Goal: Task Accomplishment & Management: Manage account settings

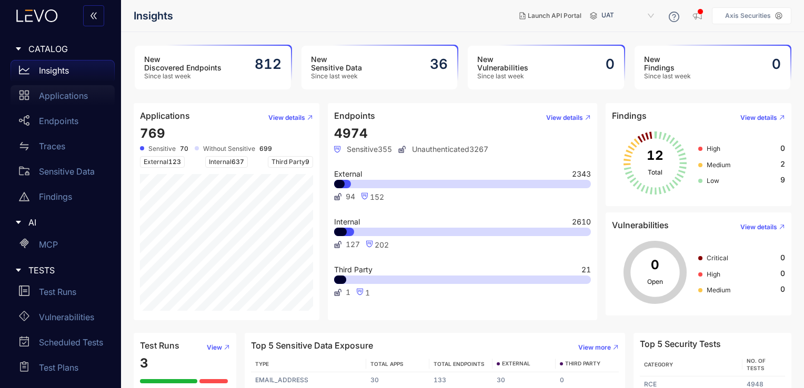
click at [70, 100] on div "Applications" at bounding box center [63, 95] width 104 height 21
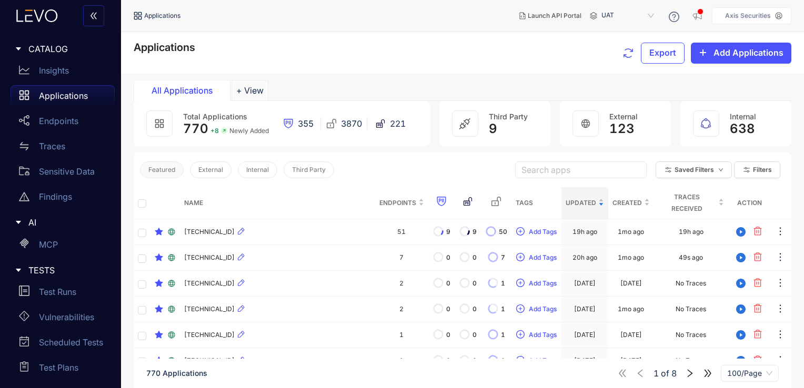
click at [164, 171] on span "Featured" at bounding box center [161, 169] width 27 height 7
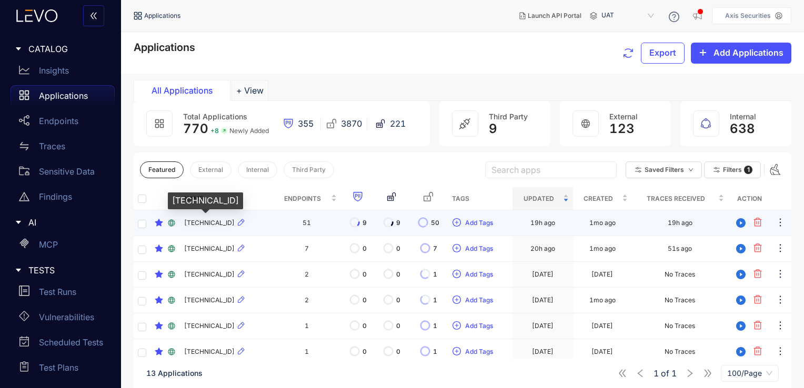
click at [170, 200] on div "[TECHNICAL_ID]" at bounding box center [205, 200] width 75 height 17
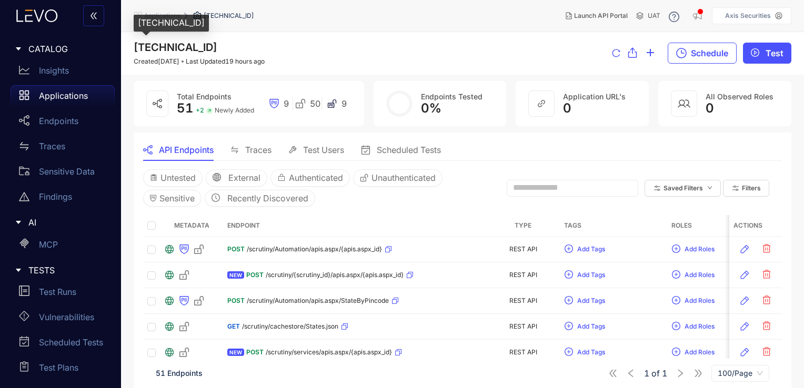
drag, startPoint x: 220, startPoint y: 47, endPoint x: 137, endPoint y: 49, distance: 83.7
click at [137, 49] on span "[TECHNICAL_ID]" at bounding box center [176, 47] width 84 height 13
copy span "[TECHNICAL_ID]"
drag, startPoint x: 258, startPoint y: 48, endPoint x: 134, endPoint y: 47, distance: 123.6
click at [134, 47] on div "192.168.214.191:8090 Created 1 month ago Last Updated 19 hours ago" at bounding box center [199, 54] width 131 height 24
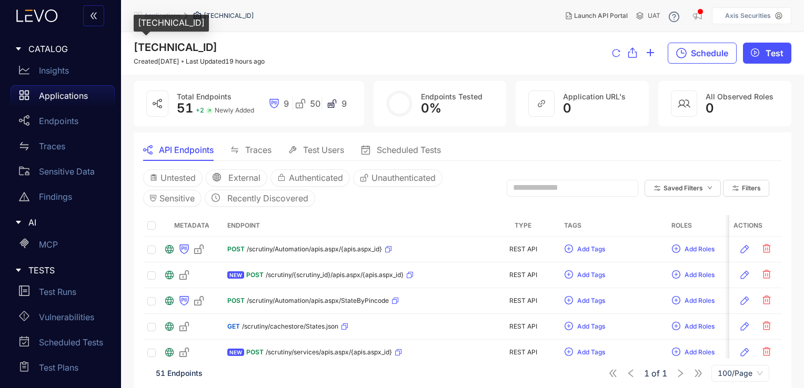
copy span "192.168.214.191:8090"
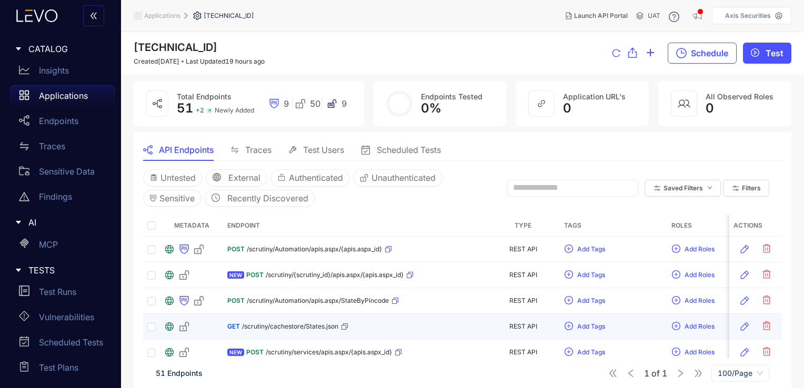
scroll to position [41, 0]
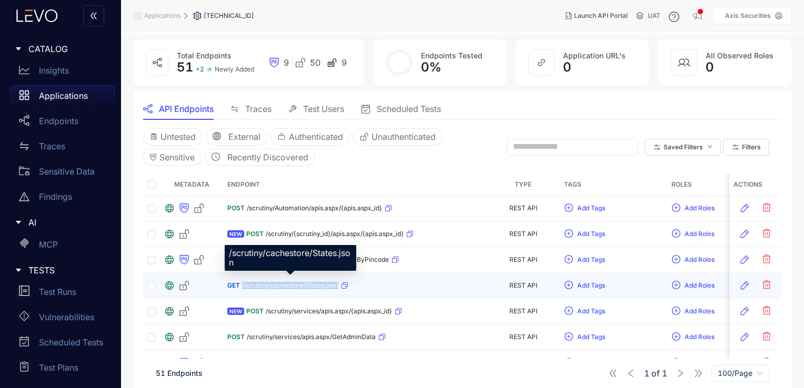
drag, startPoint x: 339, startPoint y: 286, endPoint x: 242, endPoint y: 287, distance: 96.3
click at [242, 287] on div "GET /scrutiny/cachestore/States.json" at bounding box center [287, 285] width 121 height 17
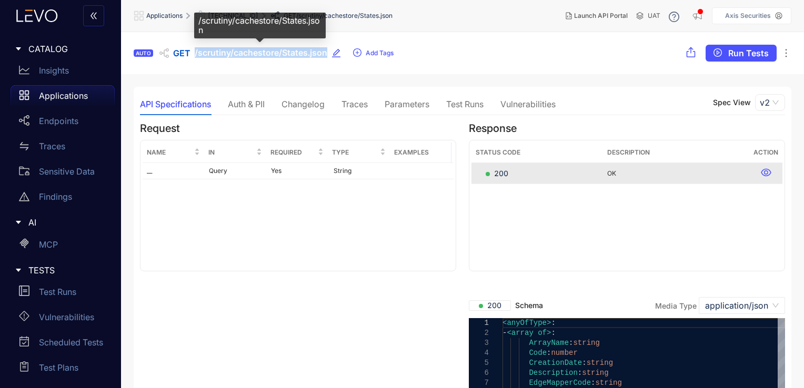
drag, startPoint x: 326, startPoint y: 55, endPoint x: 195, endPoint y: 54, distance: 131.0
click at [195, 54] on span "/scrutiny/cachestore/States.json" at bounding box center [261, 53] width 133 height 10
copy span "/scrutiny/cachestore/States.json"
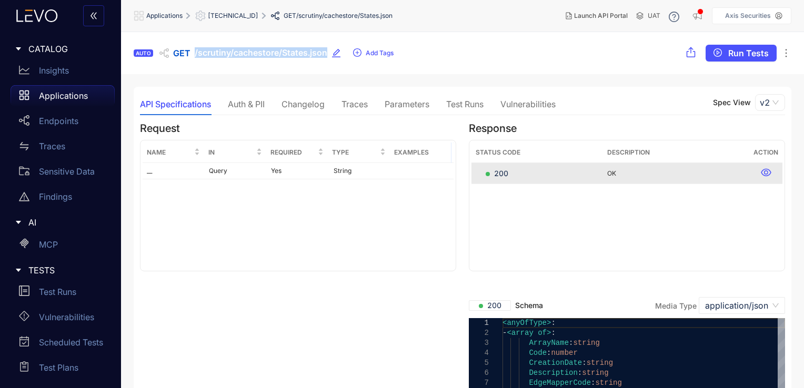
click at [74, 96] on p "Applications" at bounding box center [63, 95] width 49 height 9
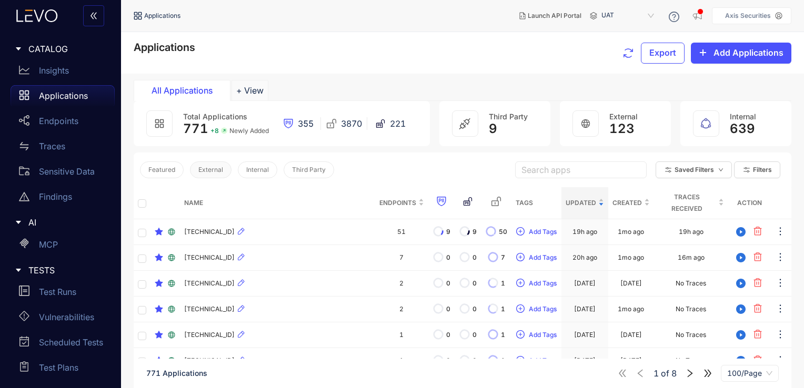
click at [217, 170] on span "External" at bounding box center [210, 169] width 25 height 7
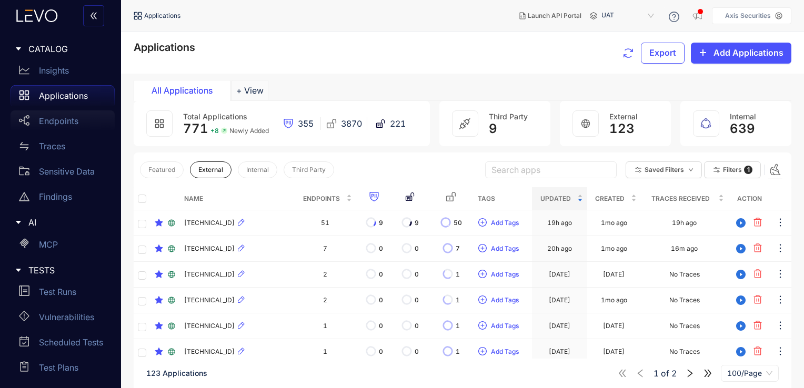
click at [56, 122] on p "Endpoints" at bounding box center [58, 120] width 39 height 9
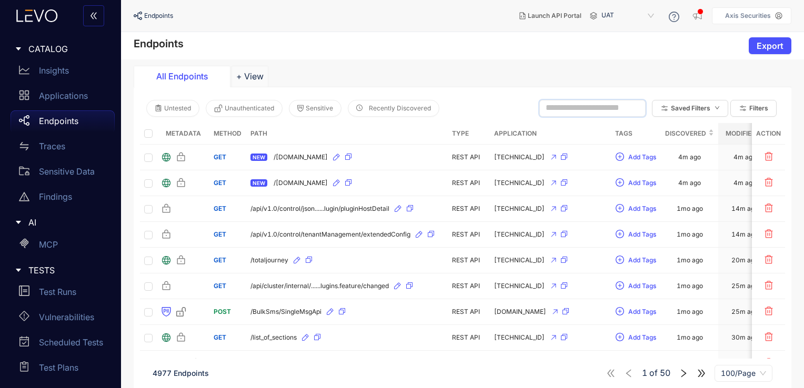
click at [570, 110] on input "text" at bounding box center [587, 107] width 84 height 9
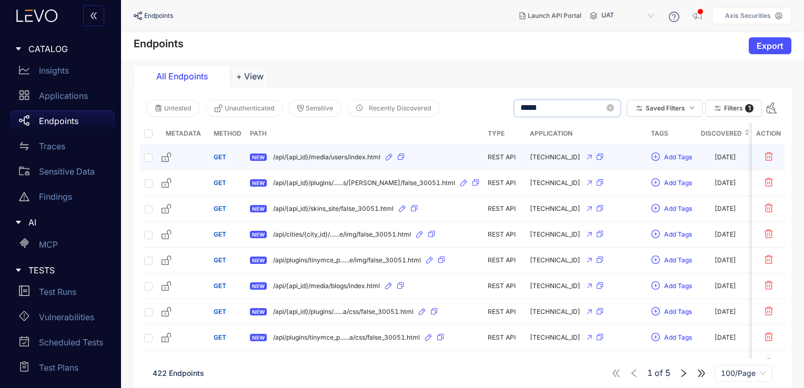
type input "*****"
click at [337, 149] on div "NEW /api/{api_id}/media/users/index.html" at bounding box center [364, 157] width 229 height 17
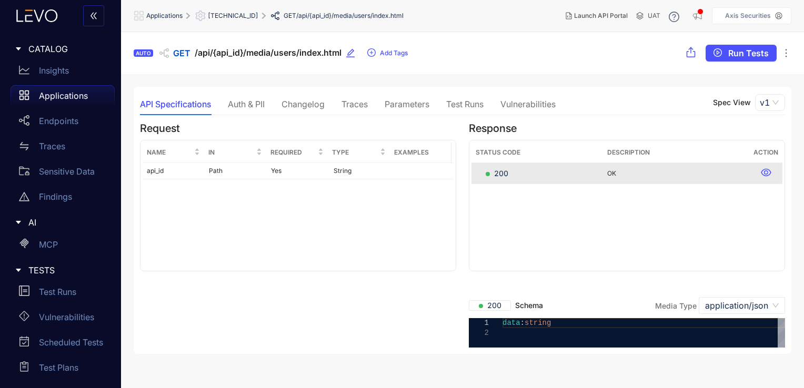
click at [245, 105] on div "Auth & PII" at bounding box center [246, 103] width 37 height 9
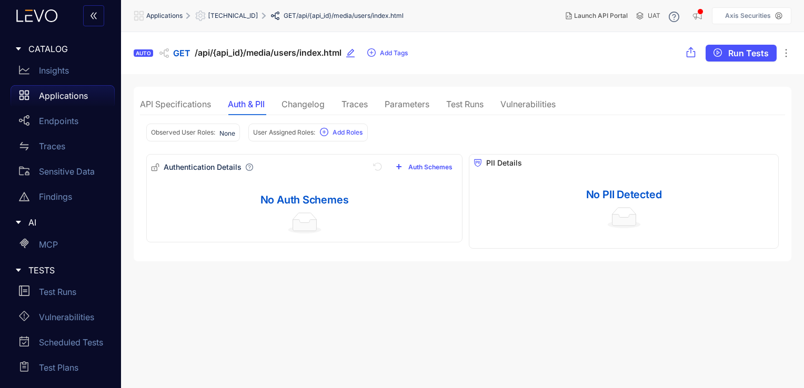
click at [308, 106] on div "Changelog" at bounding box center [302, 103] width 43 height 9
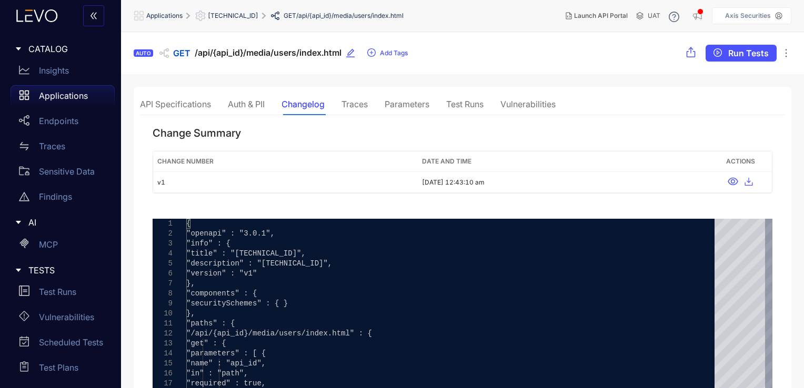
click at [364, 104] on div "Traces" at bounding box center [354, 103] width 26 height 9
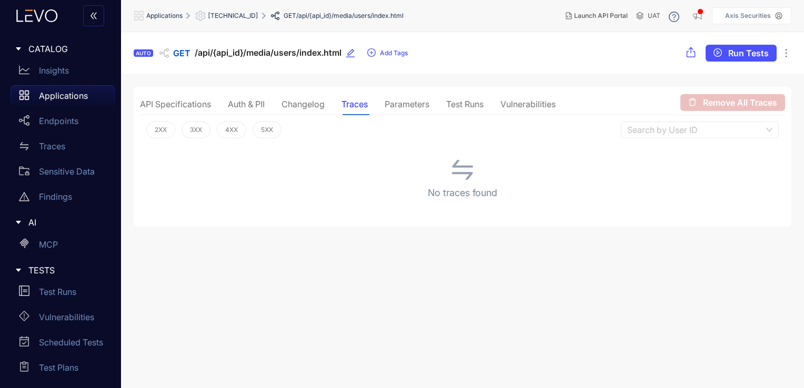
click at [554, 180] on div "No traces found" at bounding box center [462, 183] width 645 height 76
click at [382, 200] on div "No traces found" at bounding box center [462, 183] width 645 height 76
click at [510, 185] on div "No traces found" at bounding box center [462, 183] width 645 height 76
click at [357, 188] on div "No traces found" at bounding box center [462, 183] width 645 height 76
click at [237, 14] on span "192.168.214.142:7013" at bounding box center [233, 15] width 50 height 7
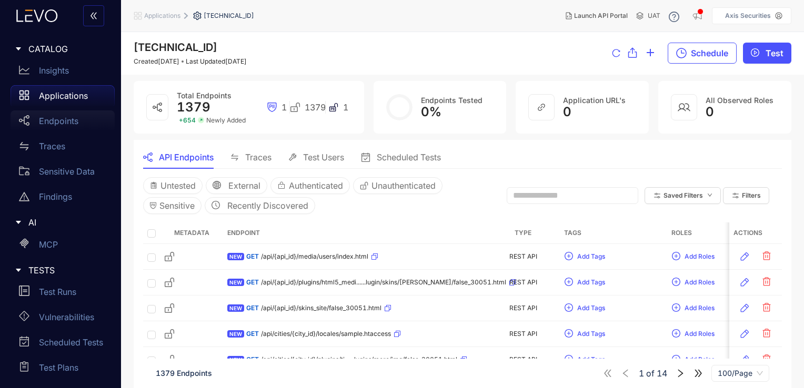
click at [76, 123] on p "Endpoints" at bounding box center [58, 120] width 39 height 9
click at [65, 122] on p "Endpoints" at bounding box center [58, 120] width 39 height 9
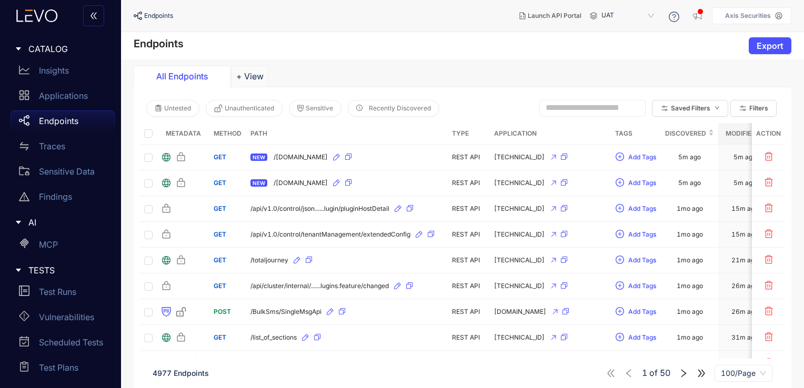
click at [545, 110] on input "text" at bounding box center [587, 107] width 84 height 9
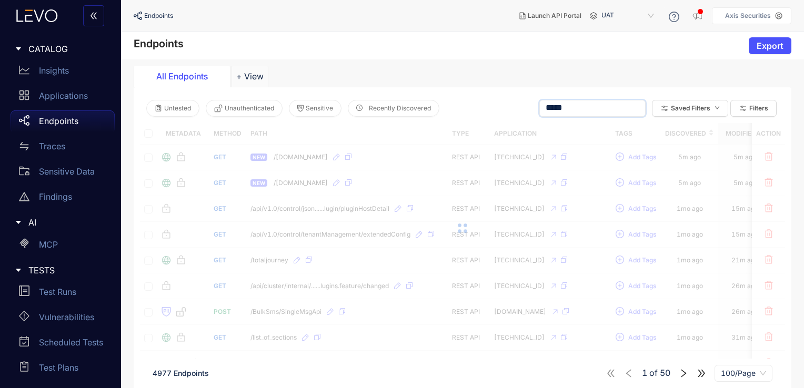
click at [545, 109] on input "*****" at bounding box center [587, 107] width 84 height 9
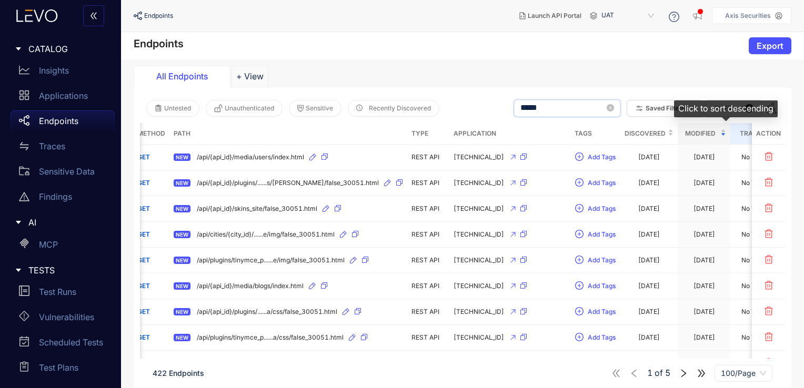
type input "*****"
click at [734, 131] on span "Traces" at bounding box center [752, 134] width 36 height 12
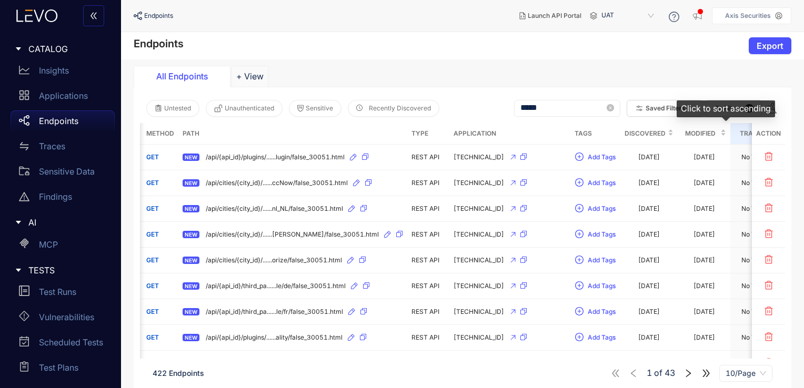
click at [734, 134] on span "Traces" at bounding box center [752, 134] width 36 height 12
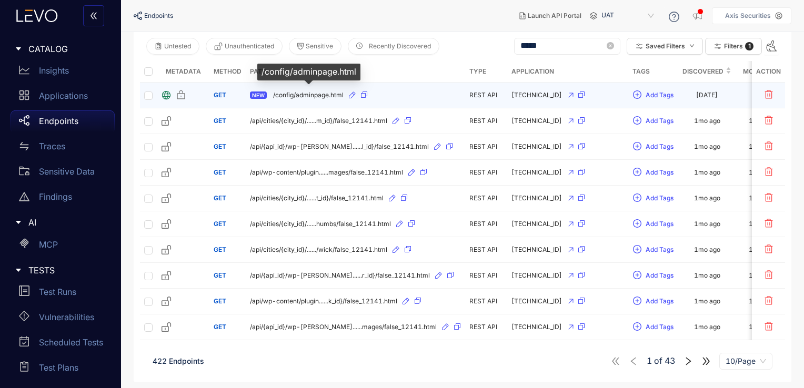
click at [320, 94] on span "/config/adminpage.html" at bounding box center [308, 95] width 70 height 7
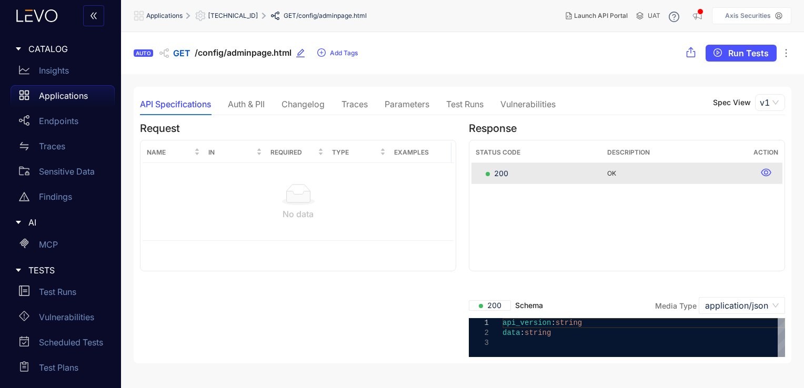
click at [357, 106] on div "Traces" at bounding box center [354, 103] width 26 height 9
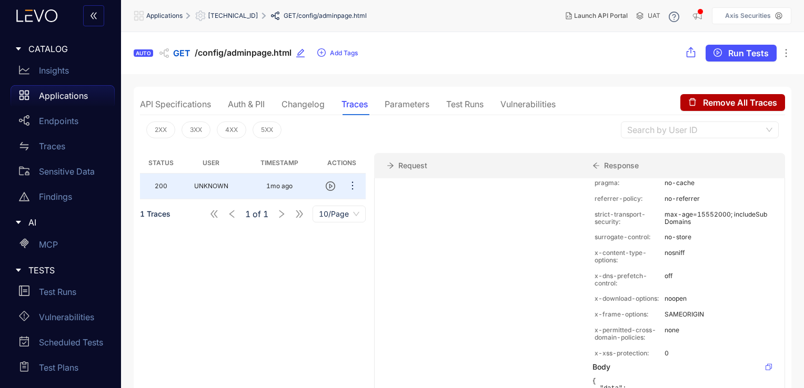
scroll to position [59, 0]
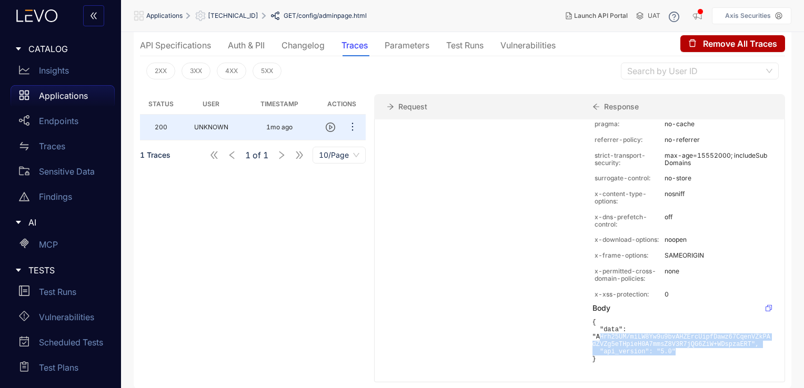
drag, startPoint x: 597, startPoint y: 339, endPoint x: 714, endPoint y: 351, distance: 117.9
click at [714, 351] on pre "{ "data": "AHrh25UM/miLW8Yw9u9bvAHZErcUipfDawz67CqenVZkPAdZVZg5eTHpieH0A7mmsZ8V…" at bounding box center [681, 341] width 179 height 44
drag, startPoint x: 714, startPoint y: 351, endPoint x: 642, endPoint y: 351, distance: 72.6
click at [642, 351] on pre "{ "data": "AHrh25UM/miLW8Yw9u9bvAHZErcUipfDawz67CqenVZkPAdZVZg5eTHpieH0A7mmsZ8V…" at bounding box center [681, 341] width 179 height 44
click at [642, 340] on pre "{ "data": "AHrh25UM/miLW8Yw9u9bvAHZErcUipfDawz67CqenVZkPAdZVZg5eTHpieH0A7mmsZ8V…" at bounding box center [681, 341] width 179 height 44
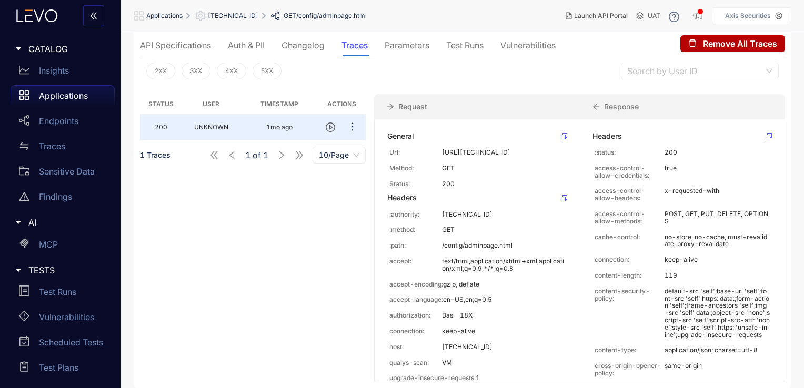
scroll to position [0, 0]
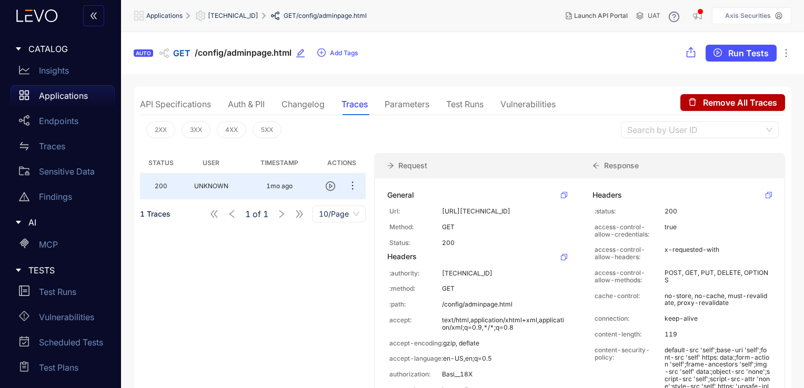
click at [205, 107] on div "API Specifications" at bounding box center [175, 103] width 71 height 9
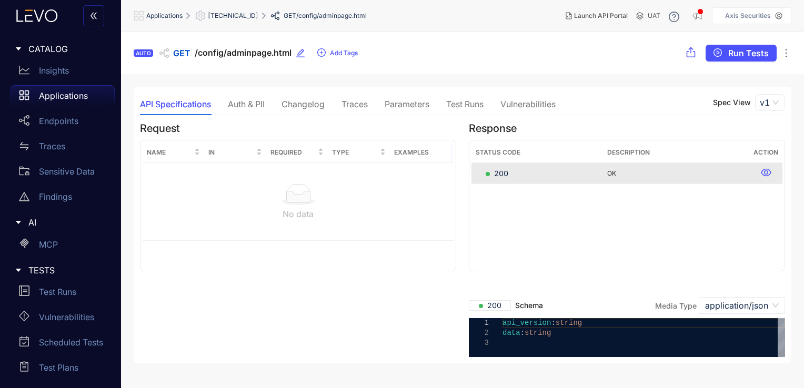
click at [259, 100] on div "Auth & PII" at bounding box center [246, 103] width 37 height 9
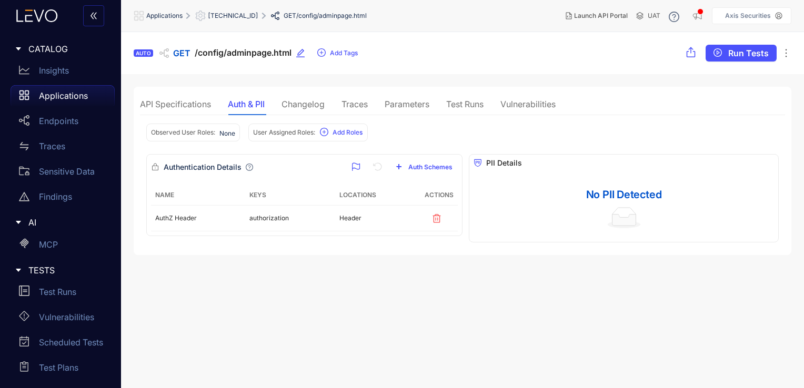
click at [269, 18] on icon at bounding box center [263, 16] width 11 height 11
click at [266, 16] on icon at bounding box center [264, 16] width 4 height 6
click at [246, 17] on span "192.168.214.142" at bounding box center [233, 15] width 50 height 7
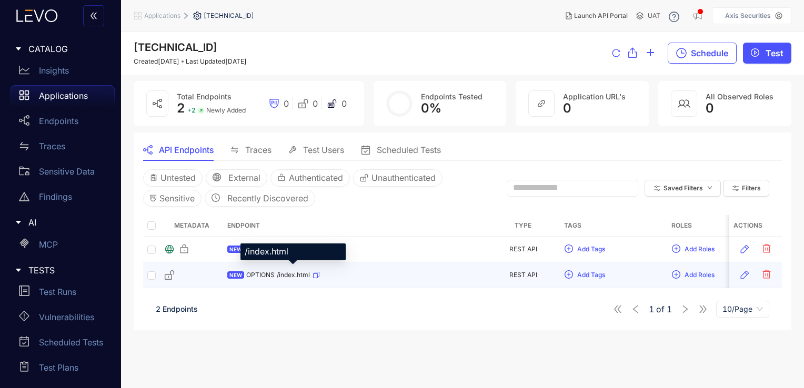
click at [279, 274] on span "/index.html" at bounding box center [293, 274] width 33 height 7
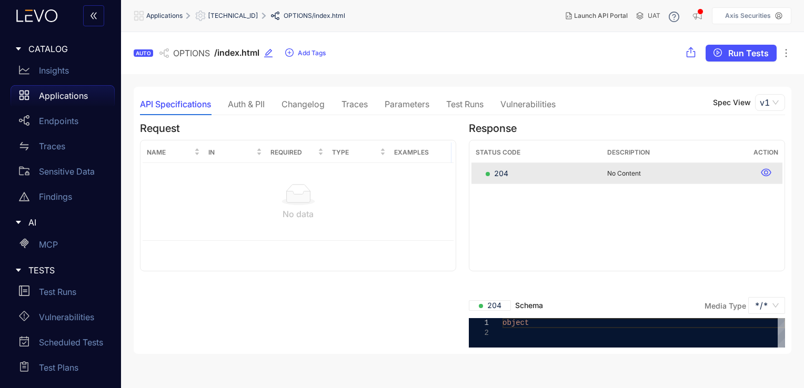
click at [360, 98] on div "Traces" at bounding box center [354, 104] width 26 height 22
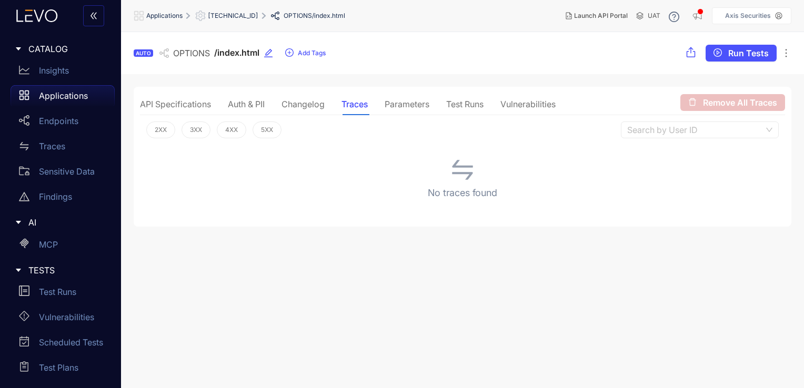
click at [234, 16] on span "192.168.214.142" at bounding box center [233, 15] width 50 height 7
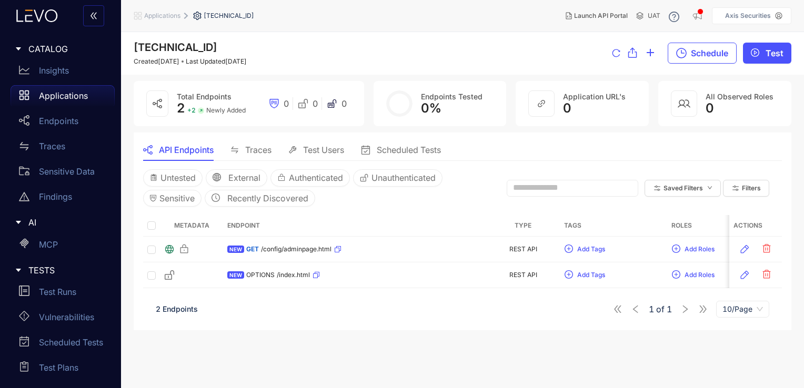
click at [175, 18] on span "Applications" at bounding box center [162, 15] width 36 height 7
click at [178, 16] on span "Applications" at bounding box center [162, 15] width 36 height 7
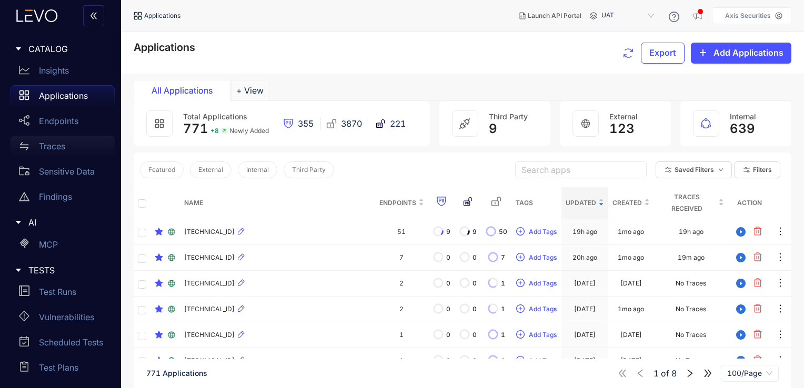
scroll to position [120, 0]
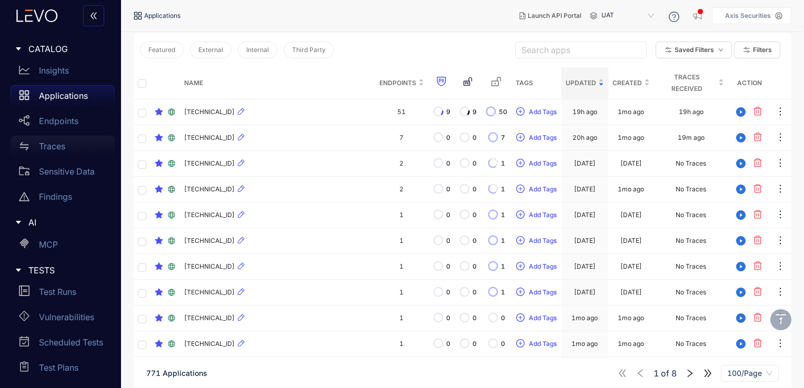
click at [87, 145] on div "Traces" at bounding box center [63, 146] width 104 height 21
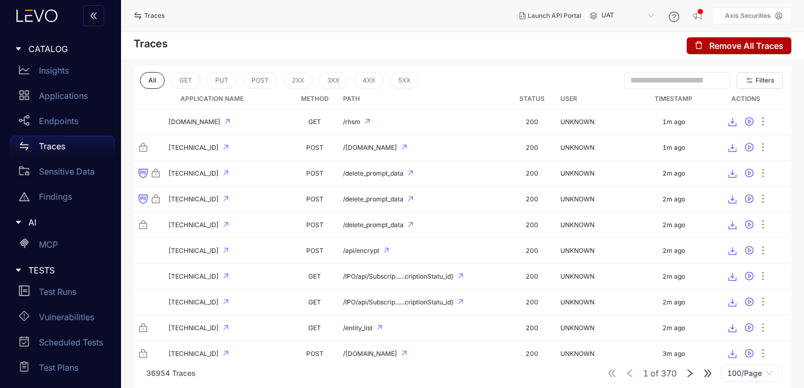
click at [630, 76] on input "text" at bounding box center [672, 80] width 84 height 9
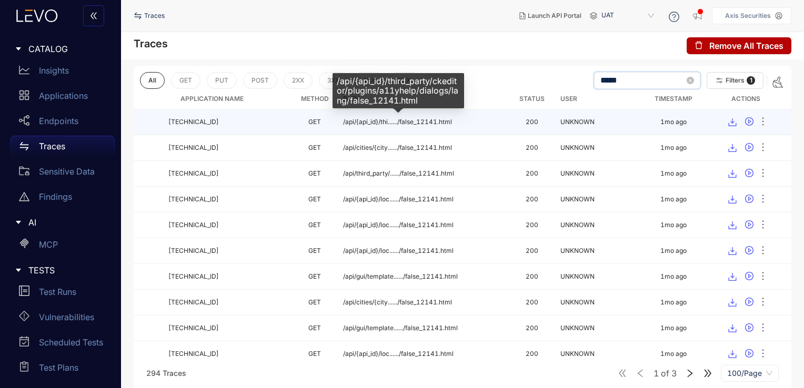
type input "*****"
click at [358, 120] on span "/api/{api_id}/thi....../false_12141.html" at bounding box center [397, 121] width 109 height 7
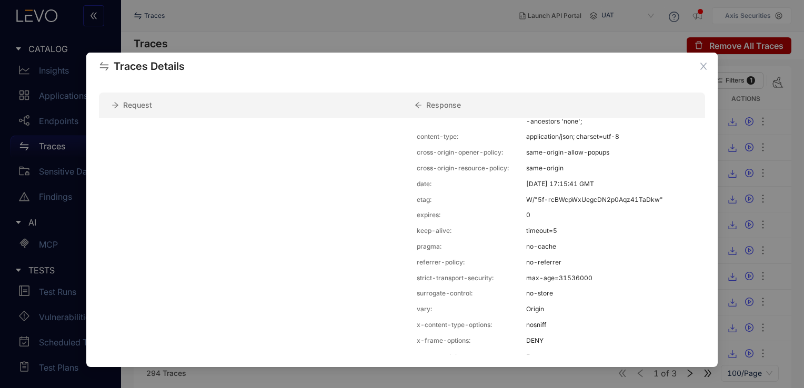
scroll to position [243, 0]
click at [703, 68] on icon "close" at bounding box center [703, 66] width 7 height 7
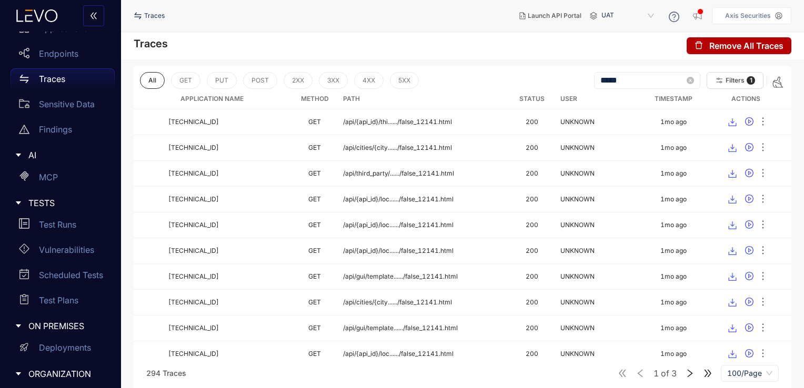
scroll to position [171, 0]
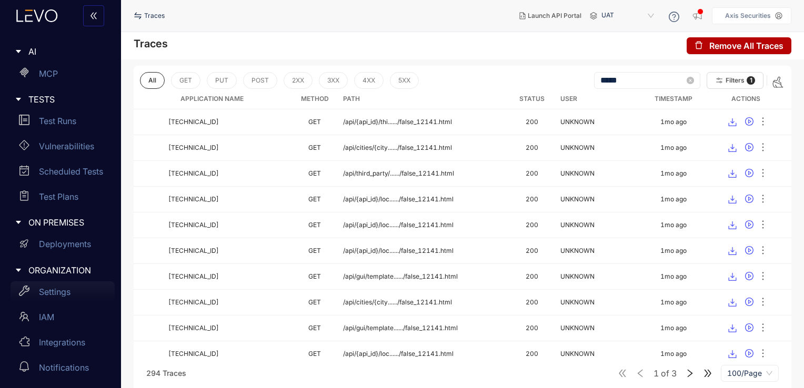
click at [68, 293] on p "Settings" at bounding box center [55, 291] width 32 height 9
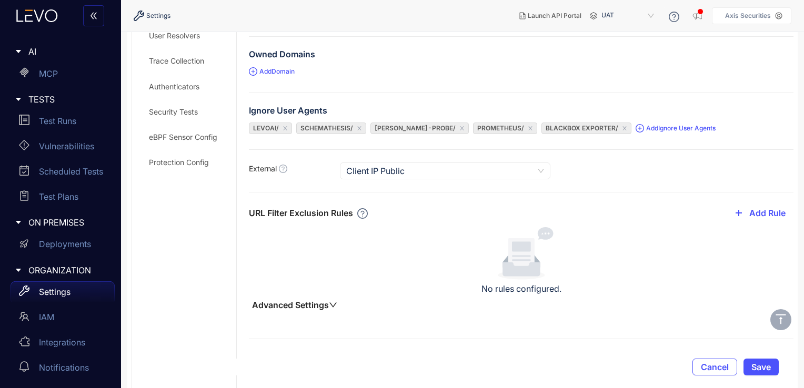
scroll to position [210, 0]
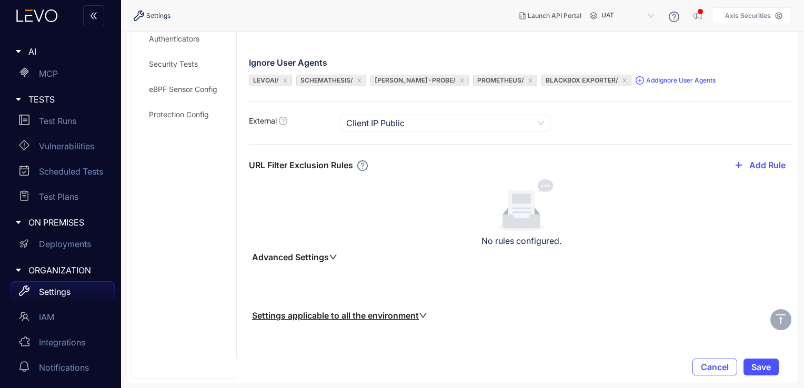
click at [316, 255] on button "Advanced Settings" at bounding box center [295, 257] width 92 height 11
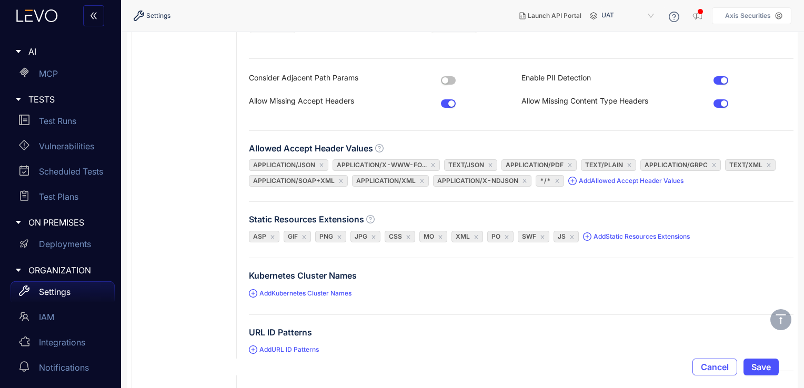
scroll to position [487, 0]
click at [569, 235] on icon "close" at bounding box center [571, 236] width 5 height 5
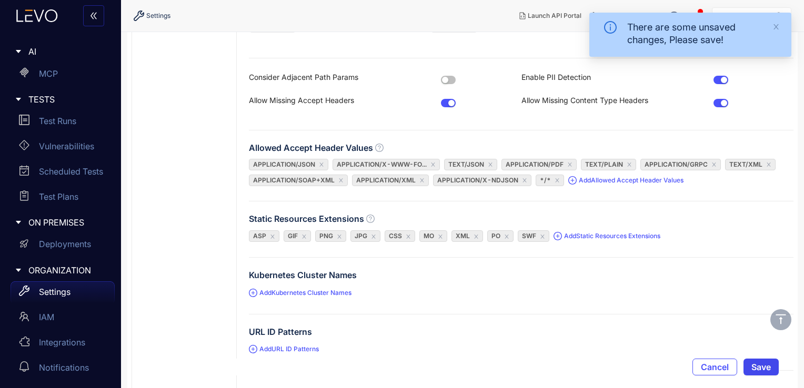
click at [762, 363] on span "Save" at bounding box center [760, 366] width 19 height 9
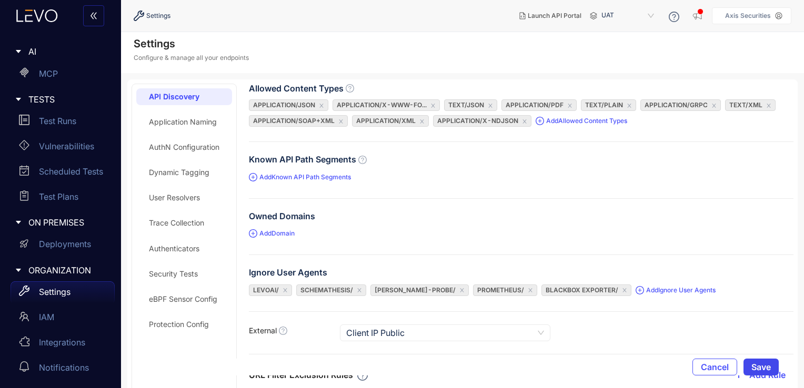
scroll to position [0, 0]
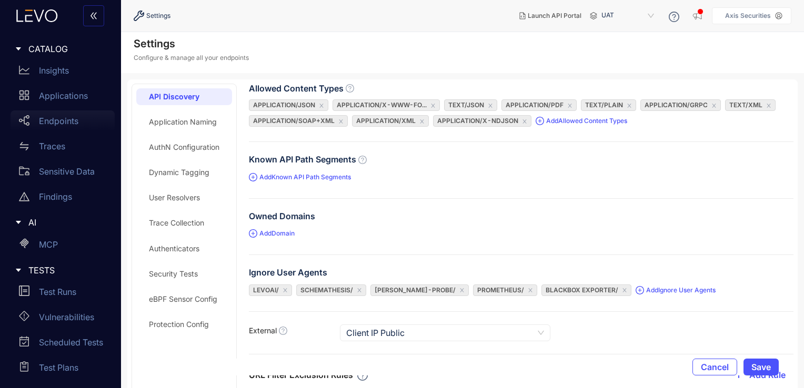
click at [74, 119] on p "Endpoints" at bounding box center [58, 120] width 39 height 9
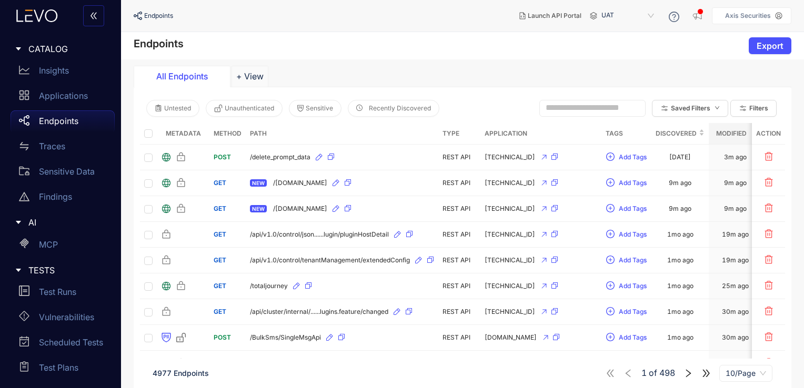
click at [567, 107] on input "text" at bounding box center [587, 107] width 84 height 9
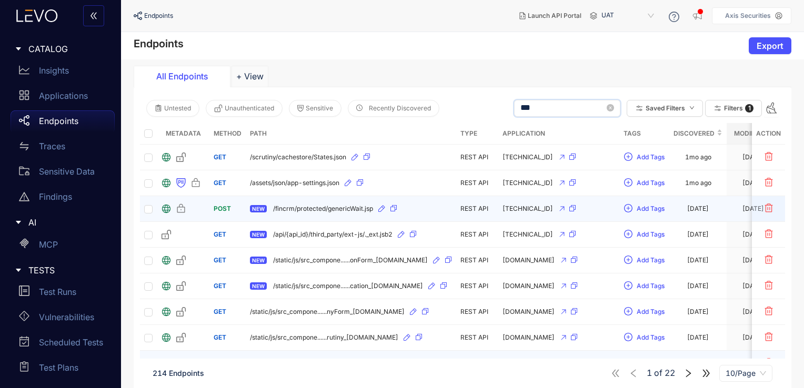
scroll to position [62, 0]
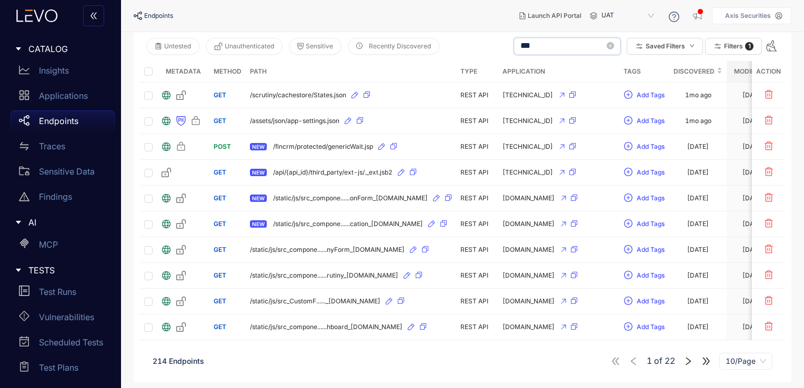
type input "***"
click at [689, 360] on icon "right" at bounding box center [687, 361] width 9 height 9
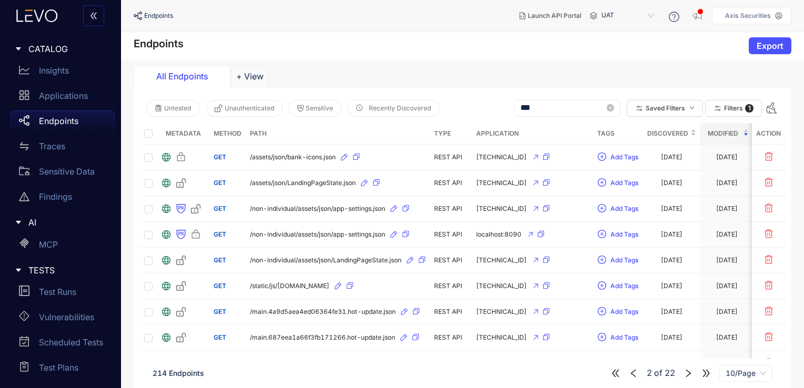
click at [732, 373] on span "10/Page" at bounding box center [745, 374] width 40 height 16
click at [738, 351] on div "100/Page" at bounding box center [746, 353] width 40 height 12
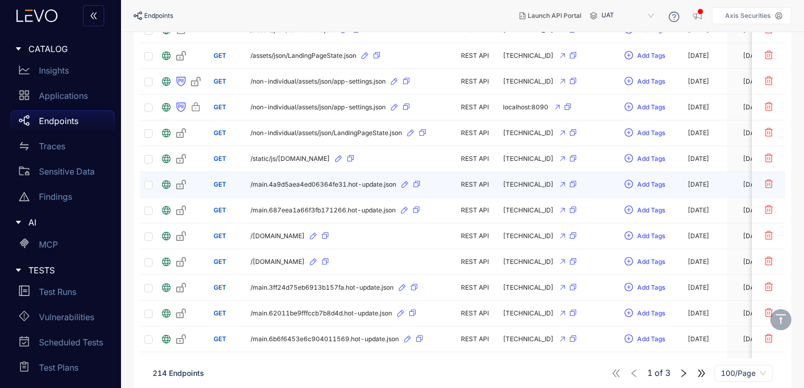
scroll to position [374, 0]
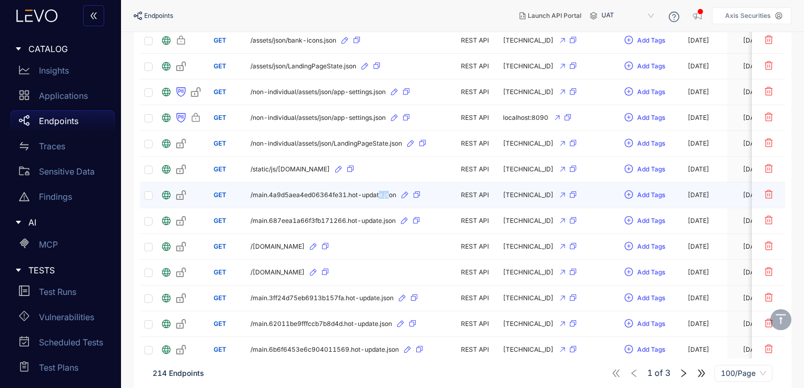
drag, startPoint x: 377, startPoint y: 191, endPoint x: 389, endPoint y: 182, distance: 15.2
click at [389, 182] on td "/main.4a9d5aea4ed06364fe31.hot-update.json" at bounding box center [351, 195] width 210 height 26
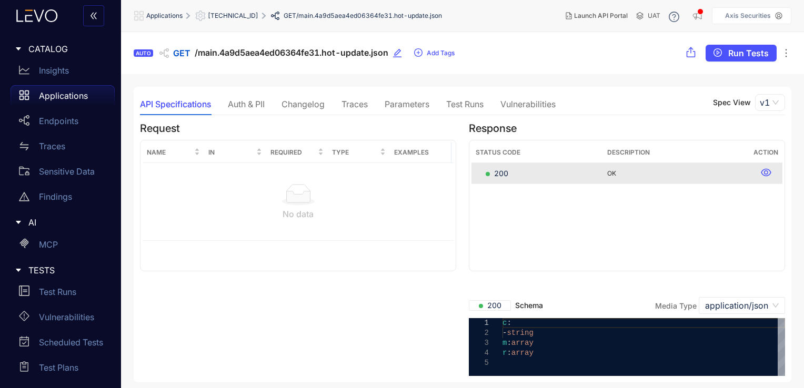
click at [352, 104] on div "Traces" at bounding box center [354, 103] width 26 height 9
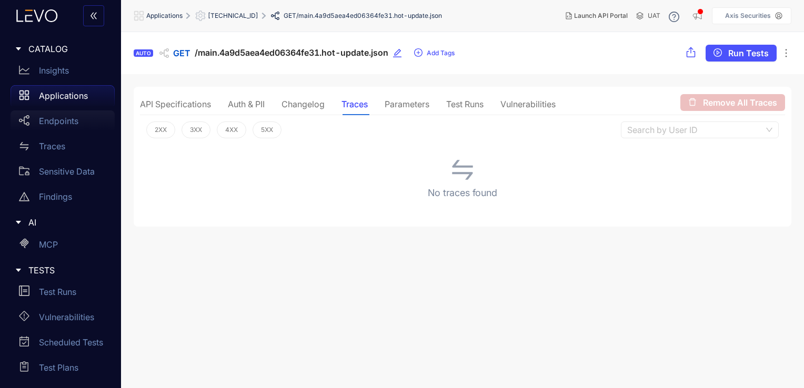
drag, startPoint x: 81, startPoint y: 121, endPoint x: 78, endPoint y: 130, distance: 9.3
click at [81, 121] on div "Endpoints" at bounding box center [63, 120] width 104 height 21
click at [63, 118] on p "Endpoints" at bounding box center [58, 120] width 39 height 9
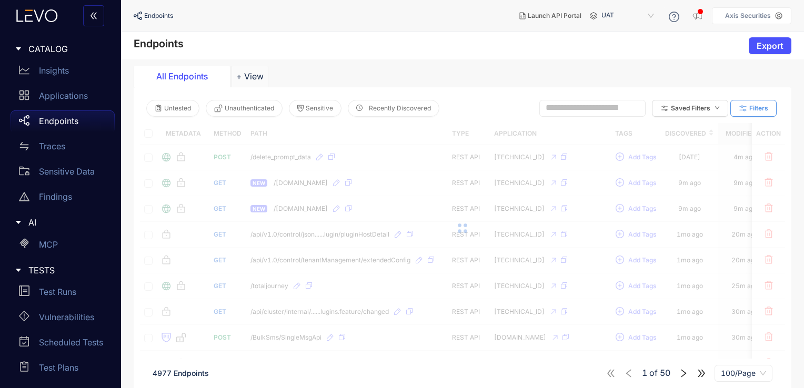
click at [753, 109] on span "Filters" at bounding box center [758, 108] width 19 height 7
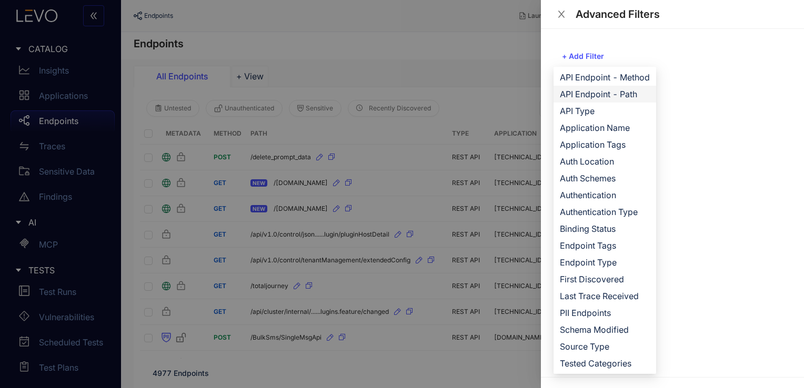
click at [610, 93] on span "API Endpoint - Path" at bounding box center [605, 94] width 90 height 12
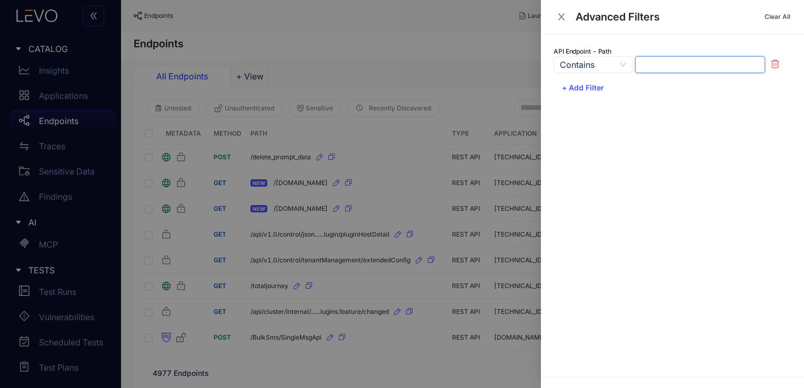
click at [652, 64] on input "text" at bounding box center [700, 64] width 130 height 17
click at [625, 66] on span "Contains" at bounding box center [593, 65] width 66 height 16
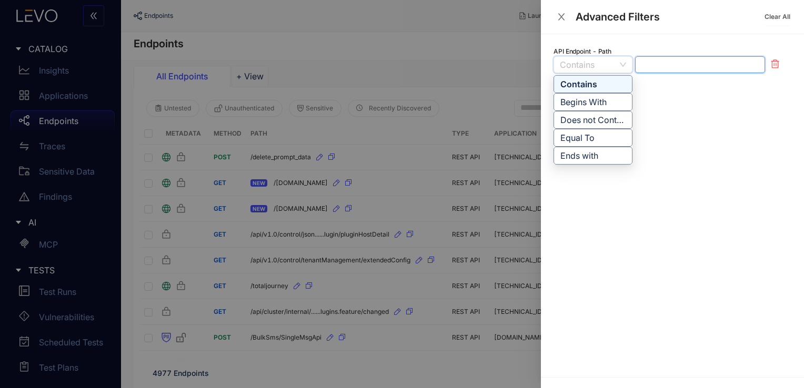
click at [663, 65] on input "text" at bounding box center [700, 64] width 130 height 17
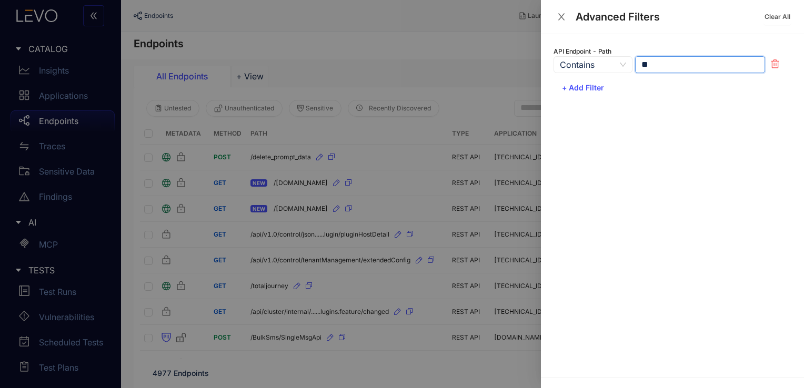
type input "***"
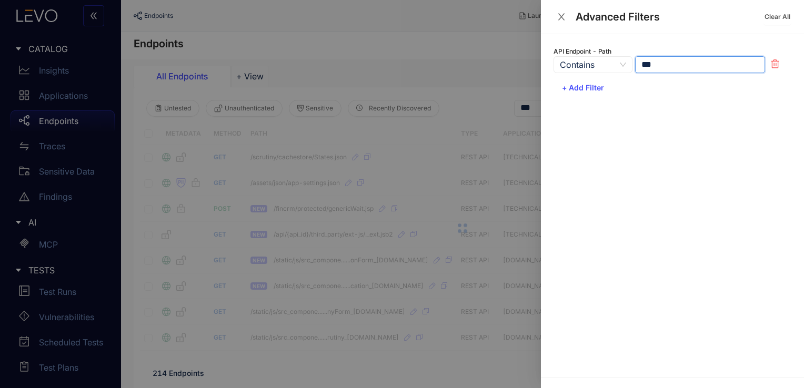
click at [614, 63] on span "Contains" at bounding box center [593, 65] width 66 height 16
type input "***"
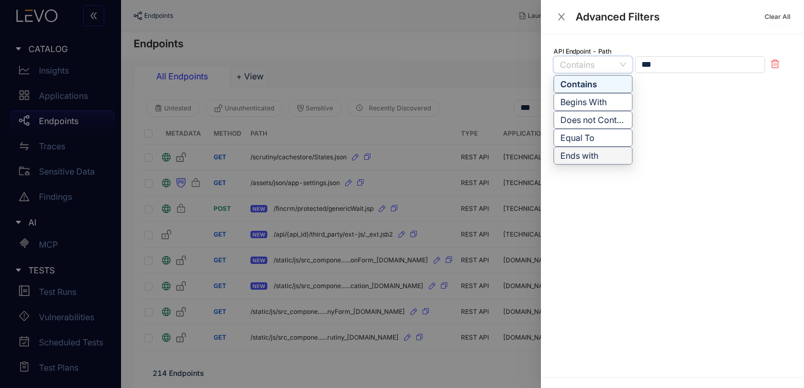
click at [589, 153] on div "Ends with" at bounding box center [592, 156] width 65 height 12
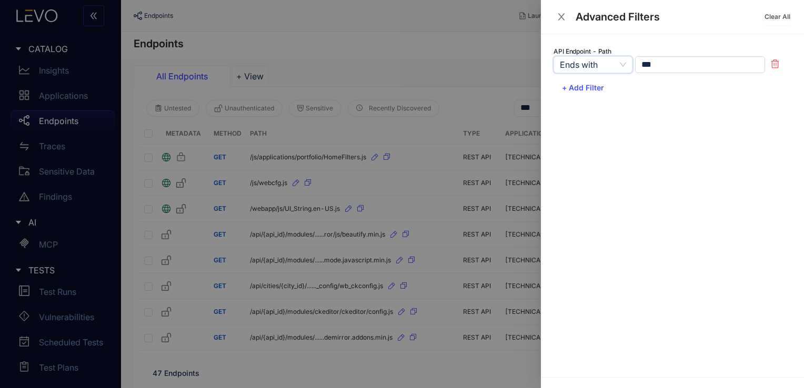
click at [645, 129] on div "API Endpoint - Path Ends with Ends with Equal to Ends With Contains Begins With…" at bounding box center [672, 205] width 263 height 343
click at [562, 18] on icon "close" at bounding box center [560, 16] width 9 height 9
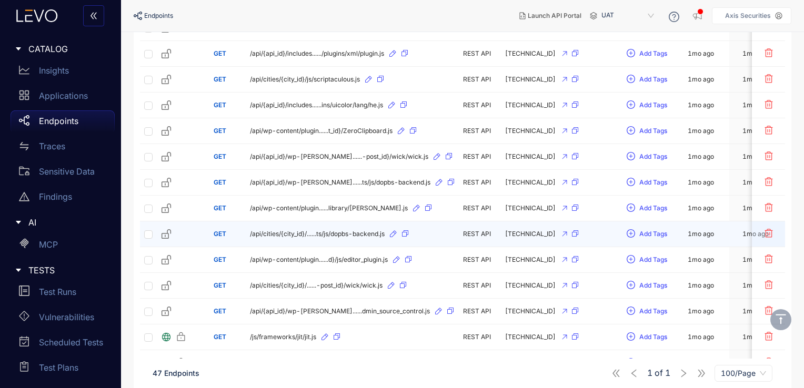
scroll to position [1012, 0]
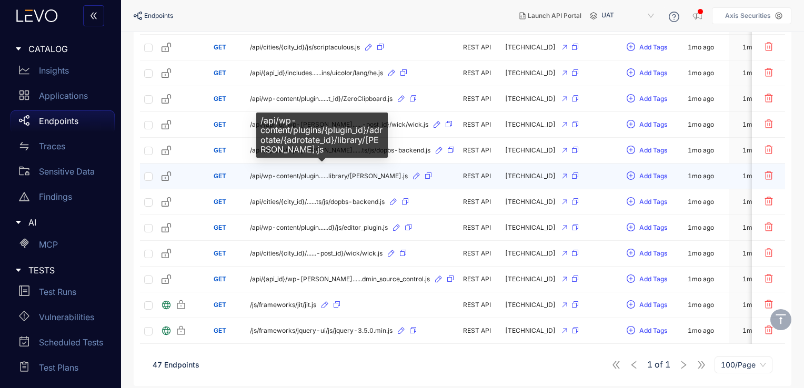
click at [274, 174] on span "/api/wp-content/plugin......library/raphael-min.js" at bounding box center [329, 176] width 158 height 7
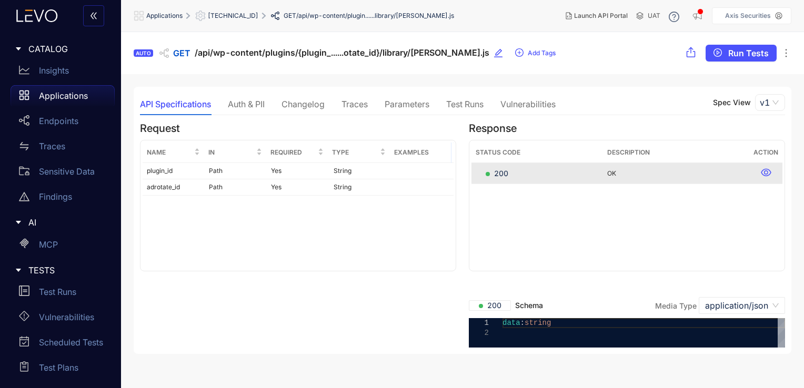
click at [353, 105] on div "Traces" at bounding box center [354, 103] width 26 height 9
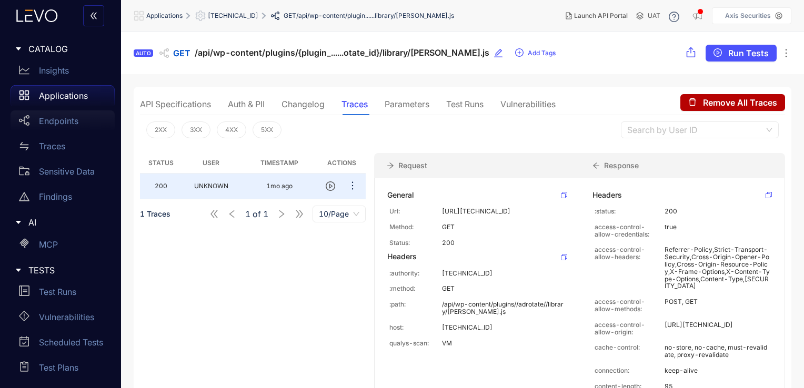
click at [69, 122] on p "Endpoints" at bounding box center [58, 120] width 39 height 9
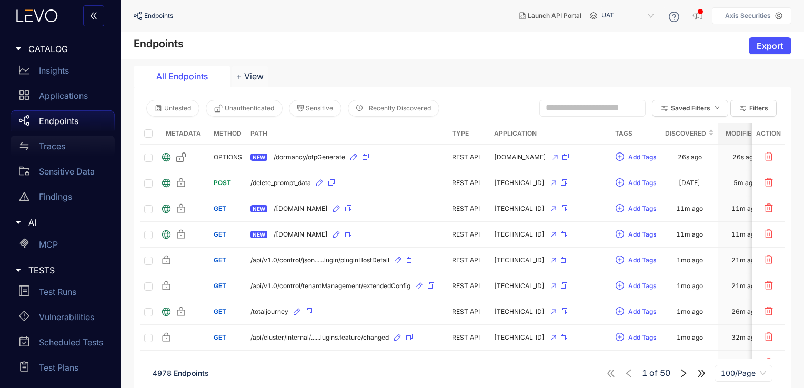
click at [63, 144] on p "Traces" at bounding box center [52, 145] width 26 height 9
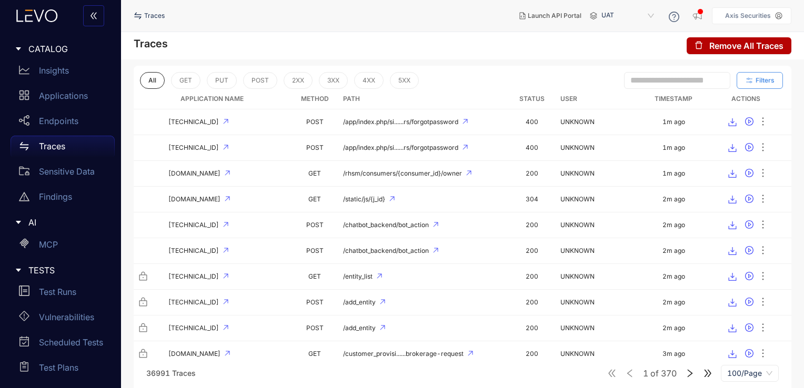
click at [768, 85] on button "Filters" at bounding box center [759, 80] width 46 height 17
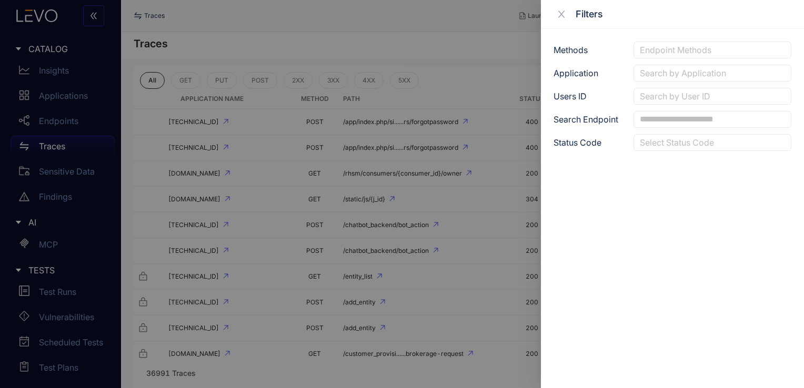
click at [662, 74] on div at bounding box center [712, 73] width 150 height 11
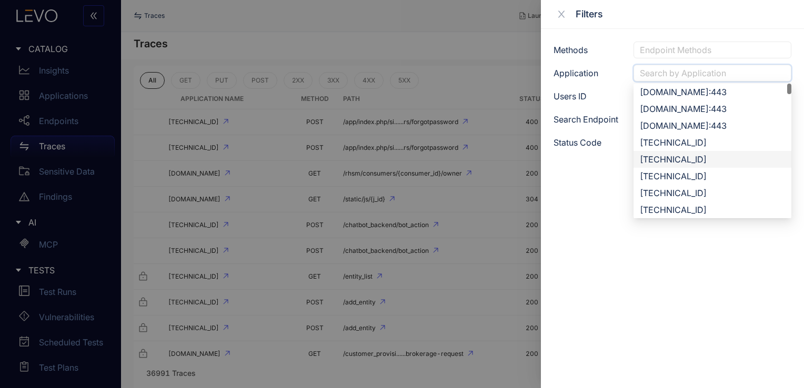
click at [597, 195] on div "Methods Endpoint Methods Application Search by Application 124.153.117.209:22 1…" at bounding box center [672, 208] width 263 height 359
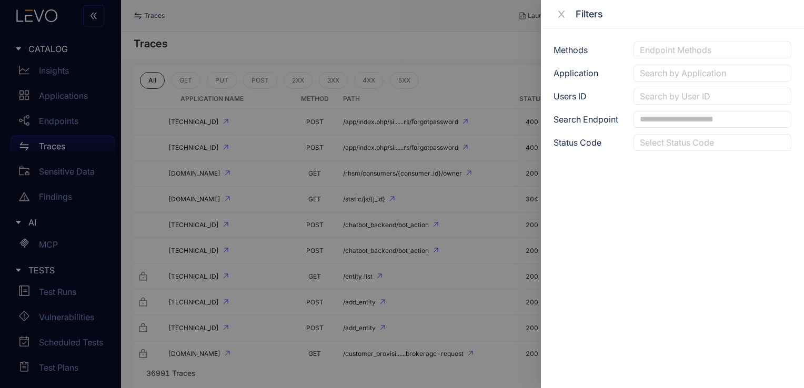
click at [464, 64] on div at bounding box center [402, 194] width 804 height 388
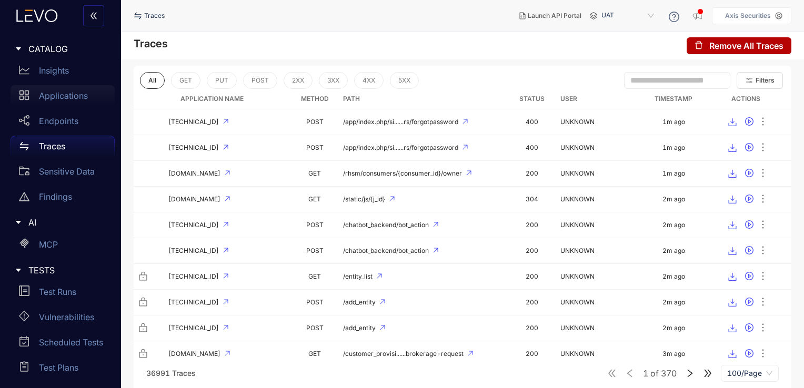
click at [74, 96] on p "Applications" at bounding box center [63, 95] width 49 height 9
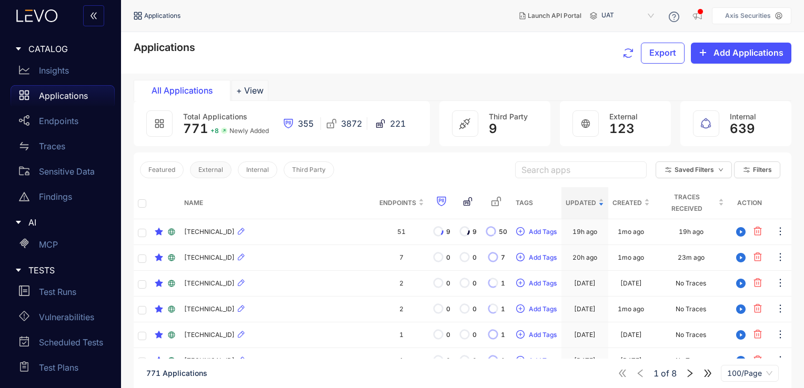
click at [209, 171] on span "External" at bounding box center [210, 169] width 25 height 7
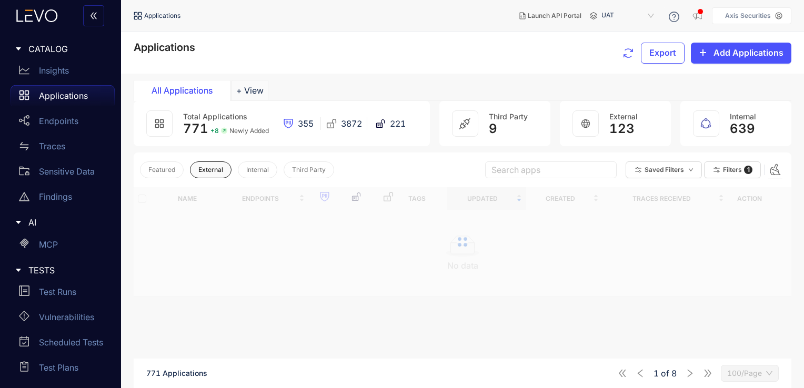
click at [215, 170] on span "External" at bounding box center [210, 169] width 25 height 7
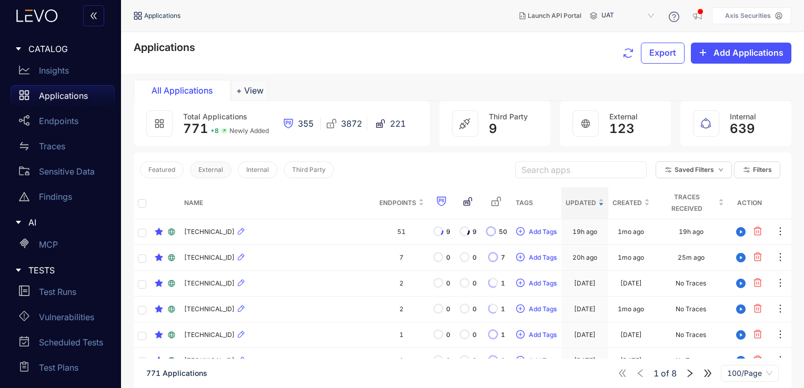
click at [212, 173] on span "External" at bounding box center [210, 169] width 25 height 7
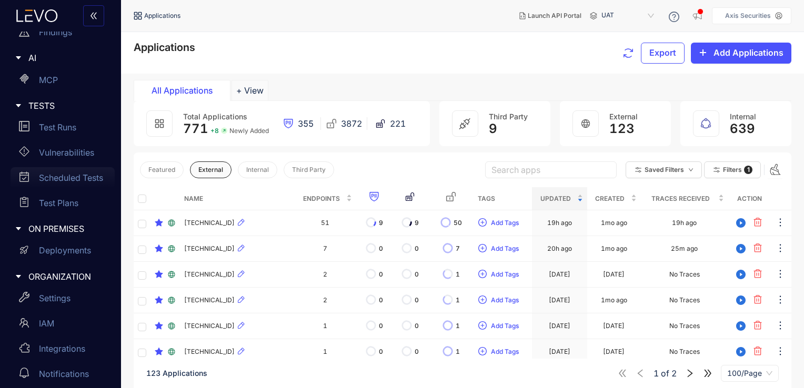
scroll to position [171, 0]
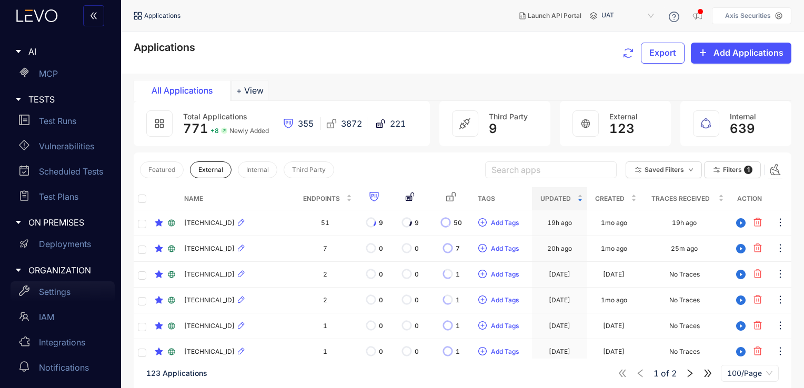
click at [85, 291] on div "Settings" at bounding box center [63, 291] width 104 height 21
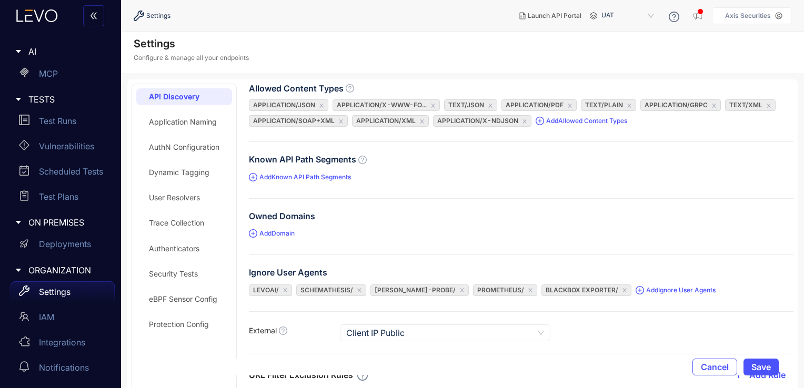
click at [194, 125] on div "Application Naming" at bounding box center [183, 122] width 68 height 8
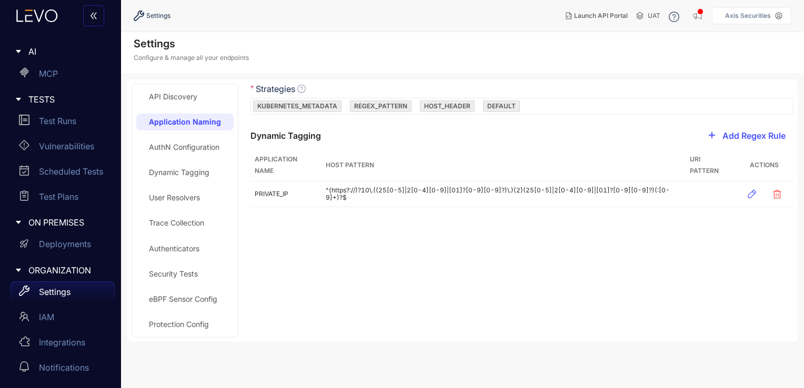
click at [196, 93] on div "API Discovery" at bounding box center [173, 97] width 48 height 8
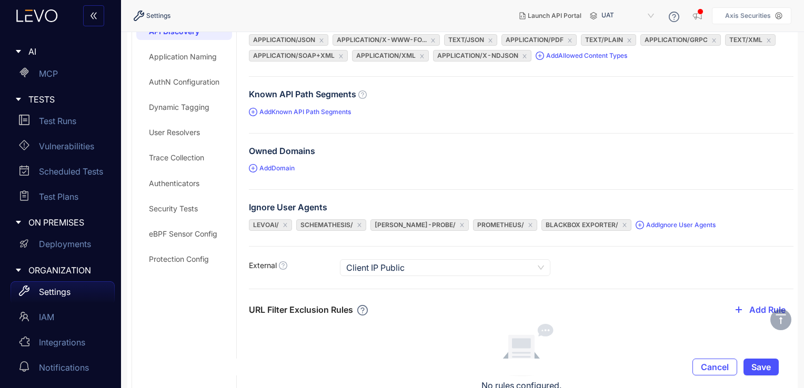
scroll to position [67, 0]
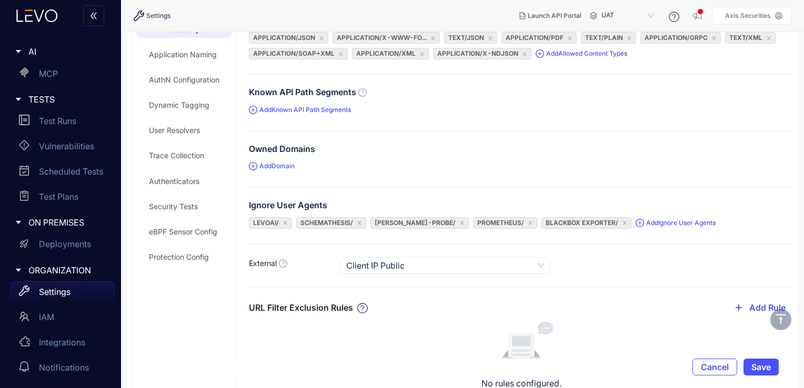
click at [641, 224] on span "Add Ignore User Agents" at bounding box center [675, 223] width 80 height 11
click at [381, 258] on span "Client IP Public" at bounding box center [445, 266] width 198 height 16
click at [312, 279] on form "Allowed Content Types application/json application/x-www-fo... text/json applic…" at bounding box center [521, 247] width 544 height 463
click at [373, 262] on span "Client IP Public" at bounding box center [445, 266] width 198 height 16
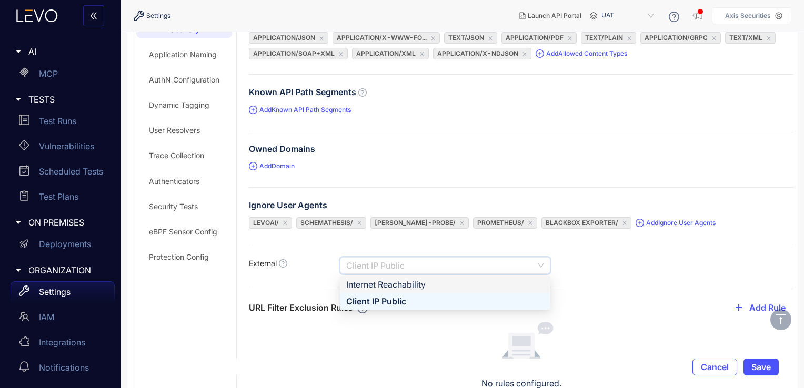
click at [362, 281] on div "Internet Reachability" at bounding box center [445, 285] width 198 height 12
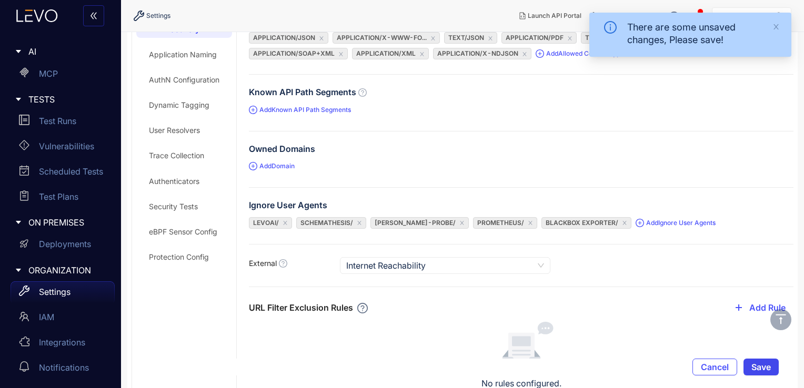
click at [770, 365] on span "Save" at bounding box center [760, 366] width 19 height 9
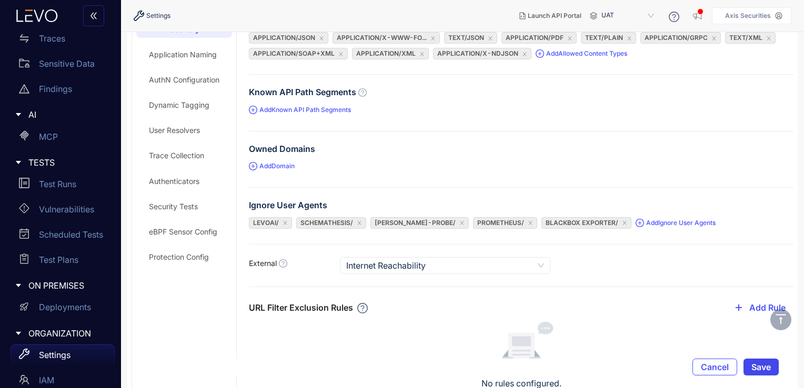
scroll to position [0, 0]
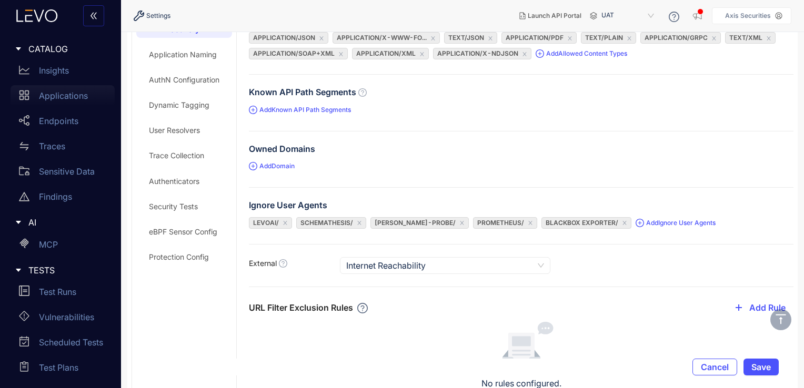
click at [72, 93] on p "Applications" at bounding box center [63, 95] width 49 height 9
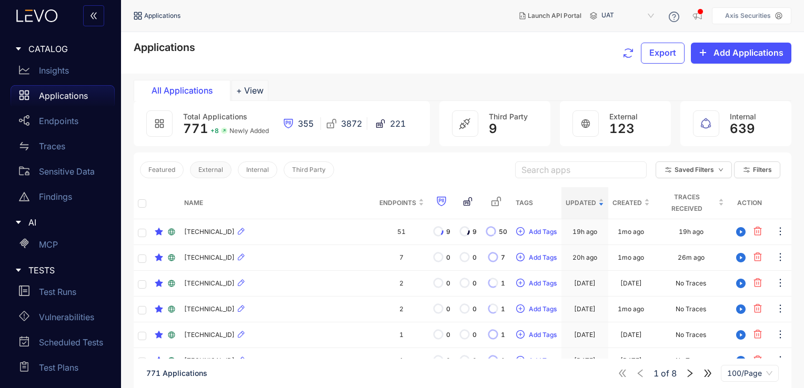
click at [219, 171] on span "External" at bounding box center [210, 169] width 25 height 7
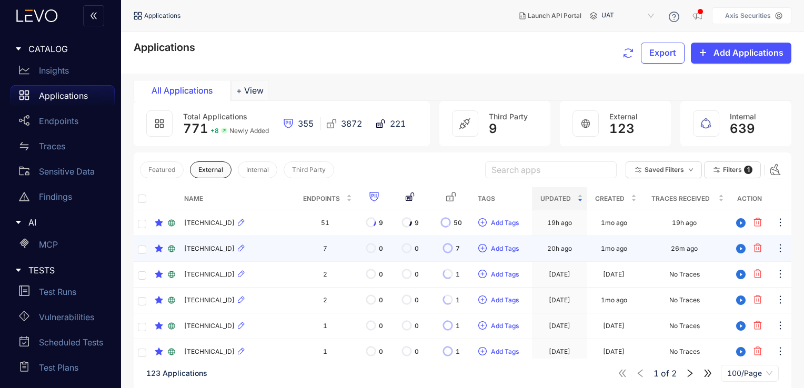
scroll to position [53, 0]
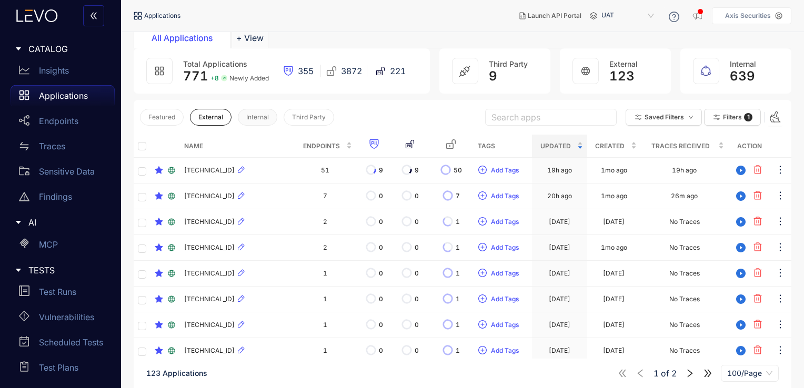
click at [257, 116] on span "Internal" at bounding box center [257, 117] width 23 height 7
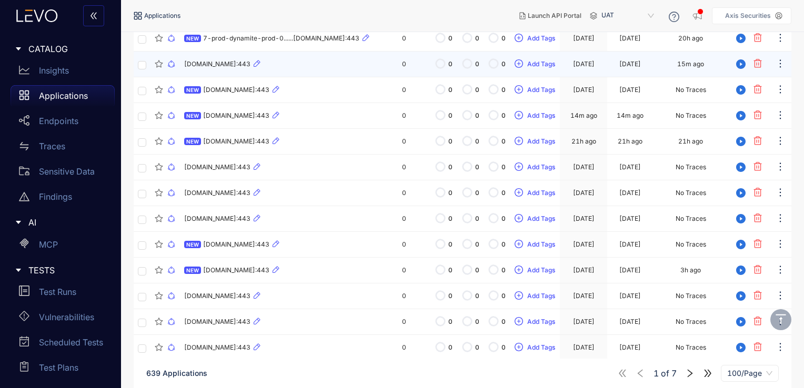
scroll to position [0, 0]
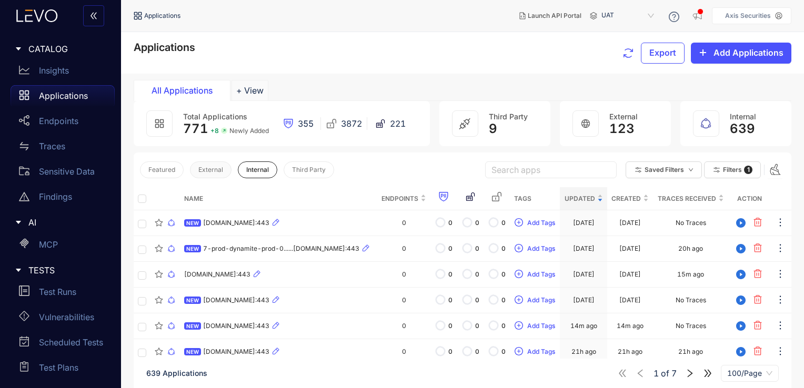
click at [208, 164] on button "External" at bounding box center [211, 169] width 42 height 17
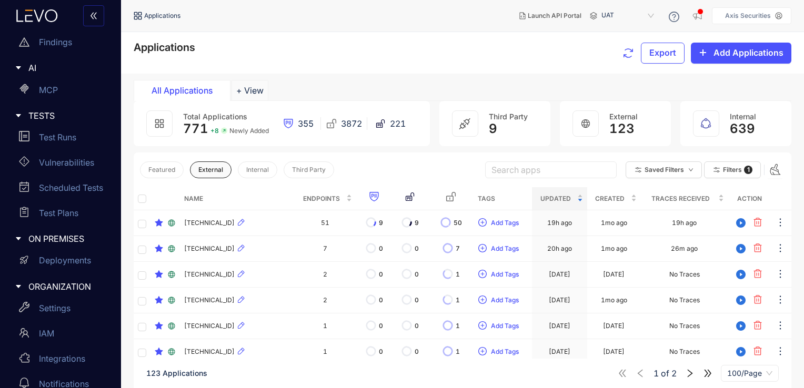
scroll to position [157, 0]
click at [56, 310] on div "Settings" at bounding box center [63, 305] width 104 height 21
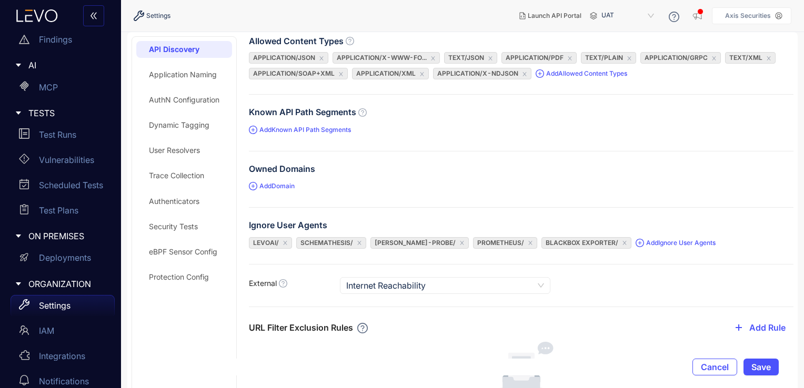
scroll to position [50, 0]
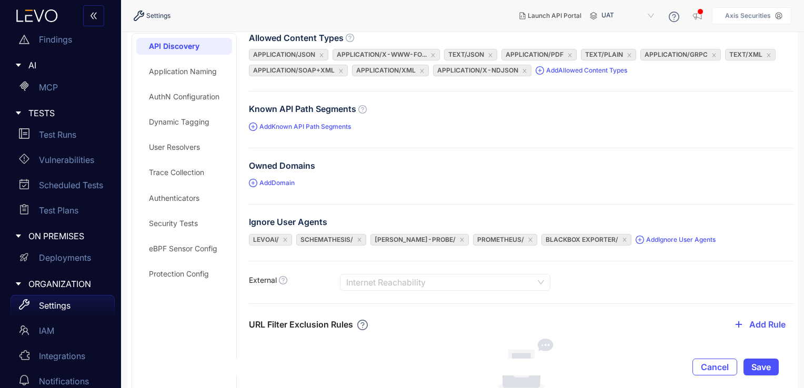
click at [419, 281] on span "Internet Reachability" at bounding box center [445, 283] width 198 height 16
click at [300, 294] on form "Allowed Content Types application/json application/x-www-fo... text/json applic…" at bounding box center [521, 264] width 544 height 463
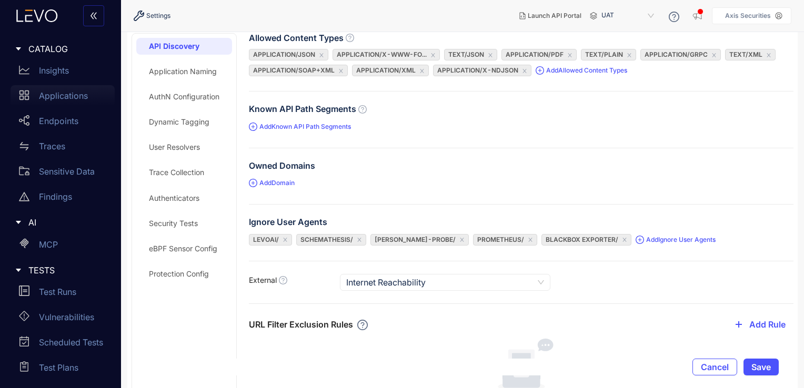
click at [65, 100] on p "Applications" at bounding box center [63, 95] width 49 height 9
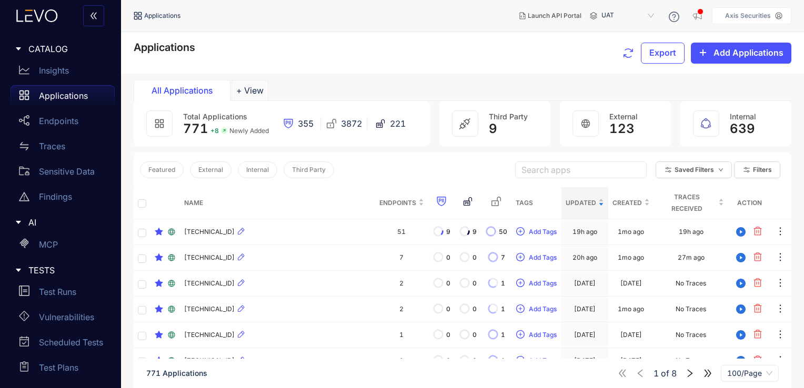
click at [384, 174] on div "Featured External Internal Third Party Search apps Saved Filters Filters" at bounding box center [462, 170] width 657 height 35
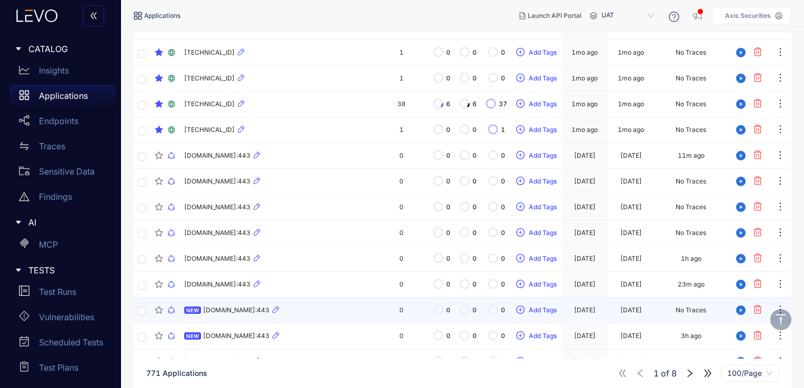
scroll to position [516, 0]
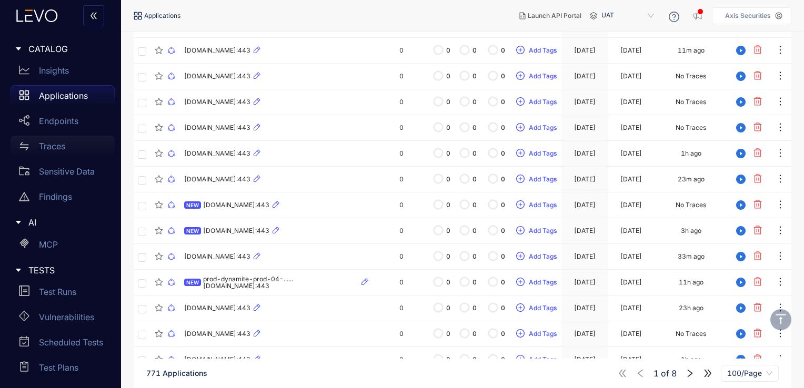
click at [55, 149] on p "Traces" at bounding box center [52, 145] width 26 height 9
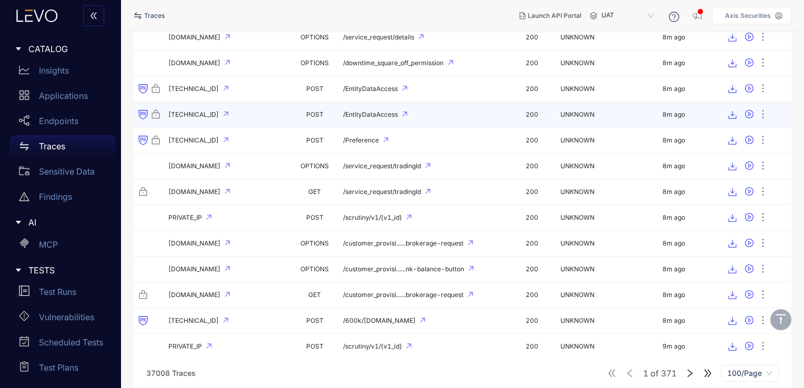
scroll to position [756, 0]
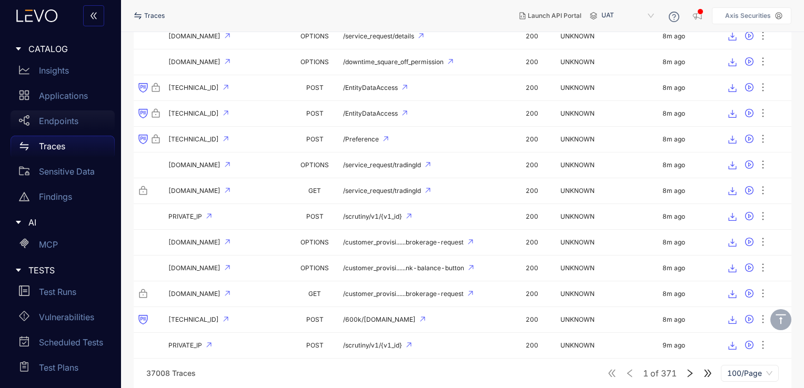
click at [76, 119] on p "Endpoints" at bounding box center [58, 120] width 39 height 9
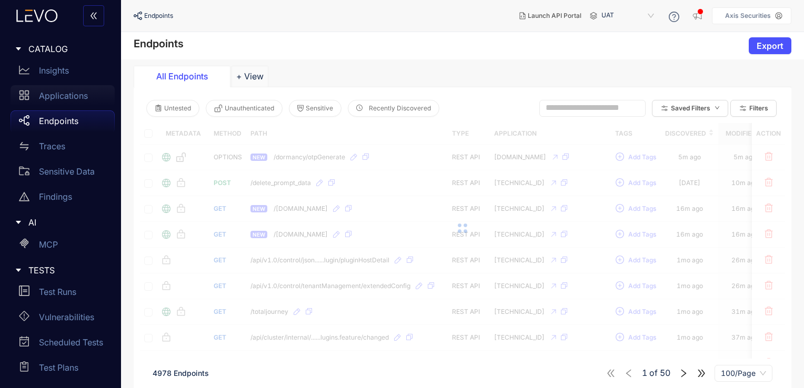
click at [88, 97] on div "Applications" at bounding box center [63, 95] width 104 height 21
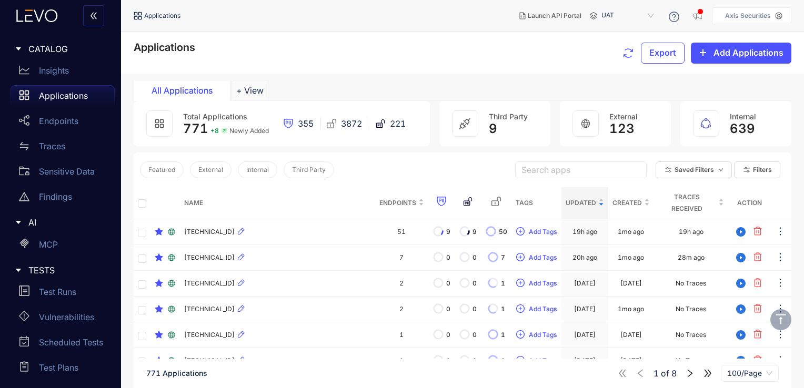
scroll to position [523, 0]
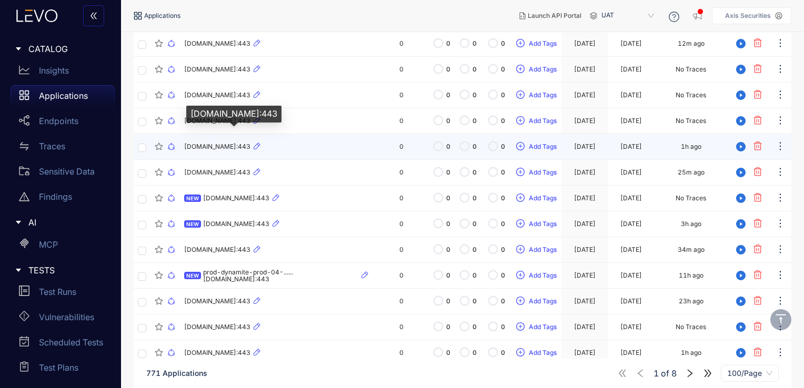
click at [250, 147] on span "tsfe.trafficshaping.dsp.mp.microsoft.com:443" at bounding box center [217, 146] width 66 height 7
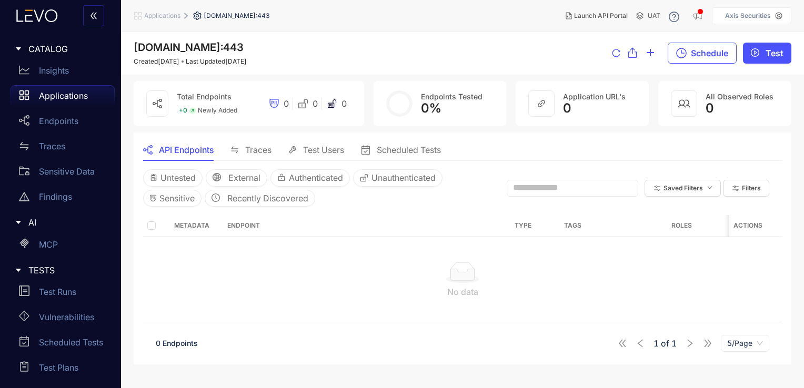
click at [260, 152] on span "Traces" at bounding box center [258, 149] width 26 height 9
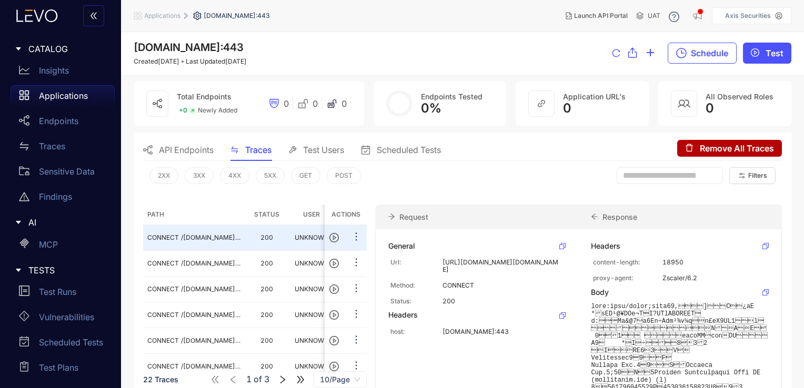
click at [61, 94] on p "Applications" at bounding box center [63, 95] width 49 height 9
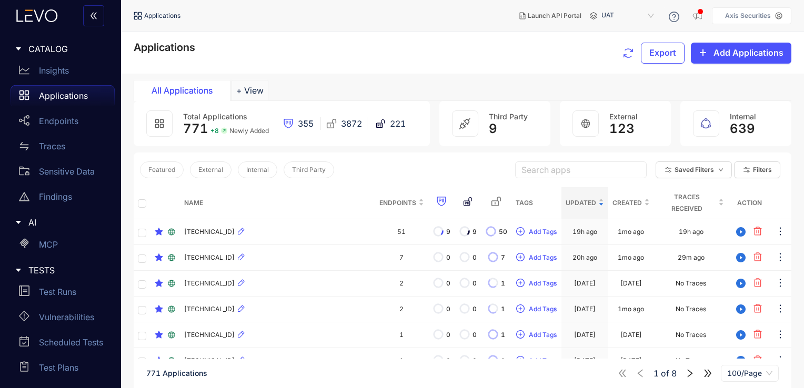
click at [749, 16] on p "Axis Securities" at bounding box center [748, 15] width 46 height 7
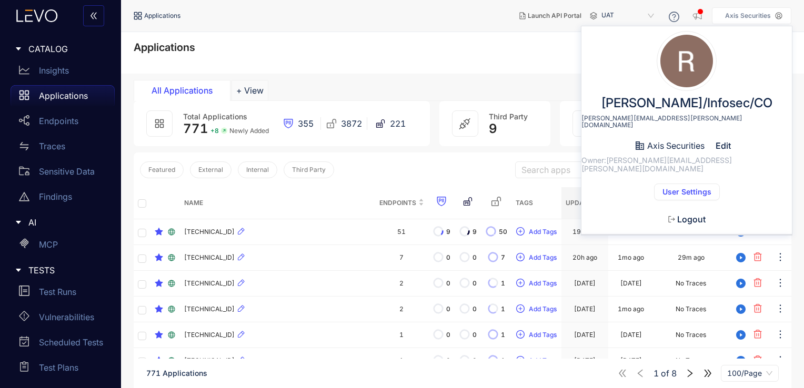
click at [682, 188] on span "User Settings" at bounding box center [686, 192] width 49 height 8
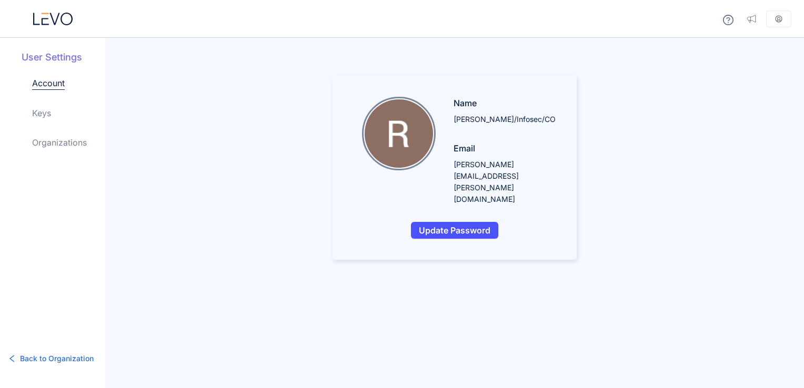
click at [42, 113] on link "Keys" at bounding box center [41, 113] width 19 height 13
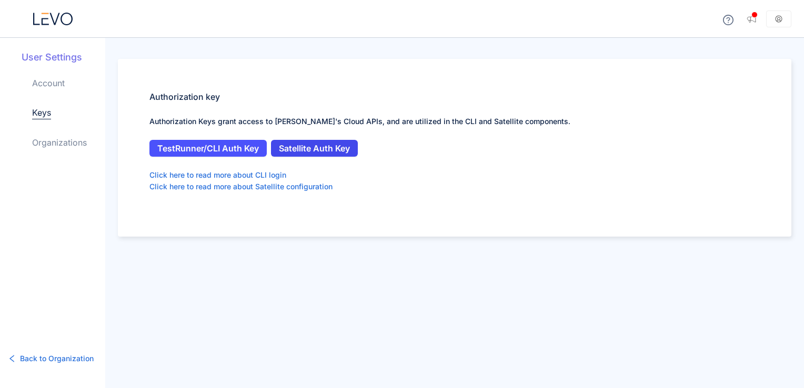
click at [315, 146] on span "Satellite Auth Key" at bounding box center [314, 148] width 71 height 9
click at [240, 150] on span "TestRunner/CLI Auth Key" at bounding box center [208, 148] width 102 height 9
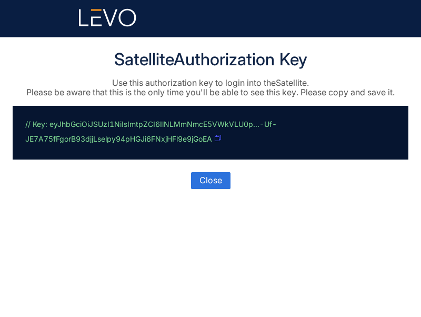
click at [219, 138] on icon "button" at bounding box center [218, 138] width 6 height 6
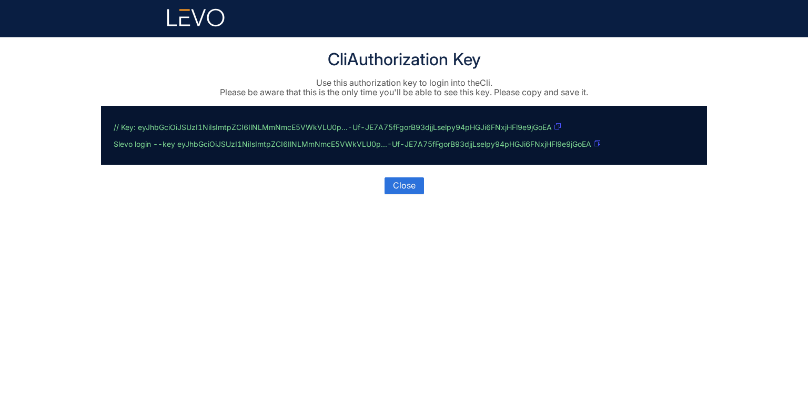
click at [420, 126] on icon "button" at bounding box center [557, 126] width 6 height 6
click at [420, 128] on icon "button" at bounding box center [557, 126] width 6 height 6
click at [267, 250] on main "Cli Authorization Key Use this authorization key to login into the Cli . Please…" at bounding box center [403, 218] width 631 height 362
